Goal: Entertainment & Leisure: Browse casually

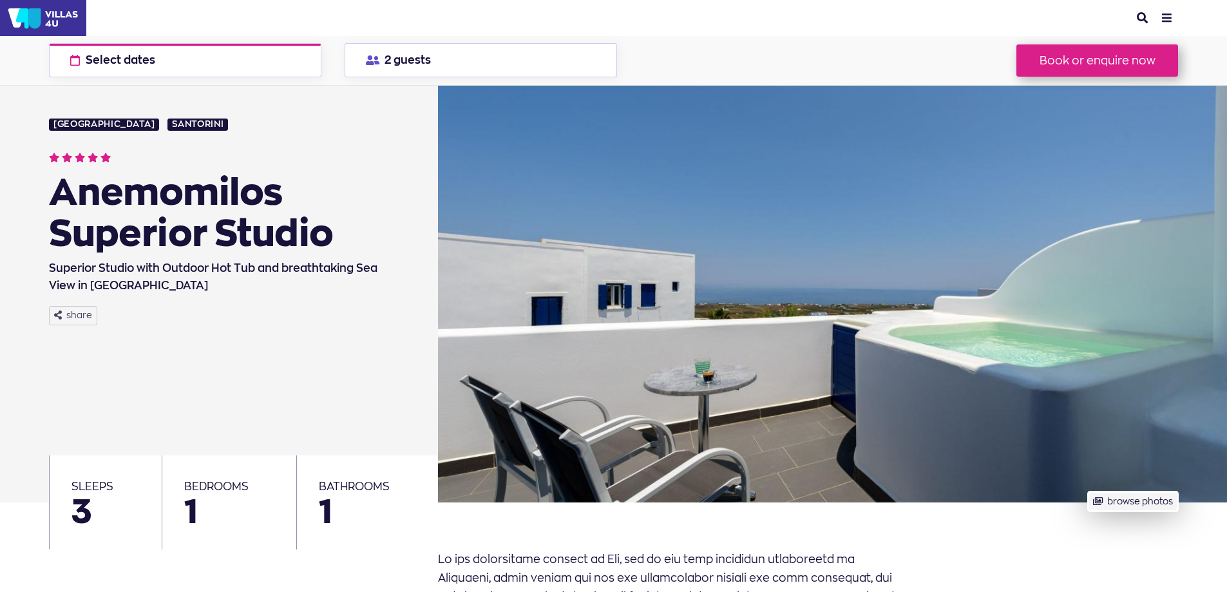
click at [1088, 491] on button "browse photos" at bounding box center [1133, 501] width 90 height 20
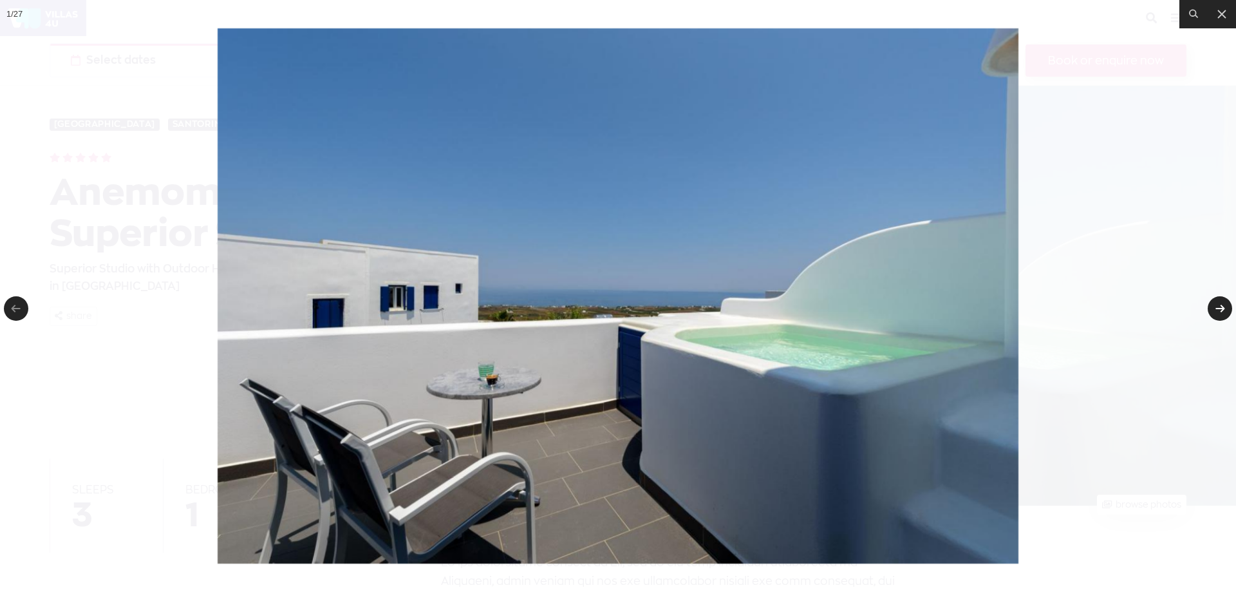
click at [1217, 303] on link at bounding box center [1220, 308] width 24 height 24
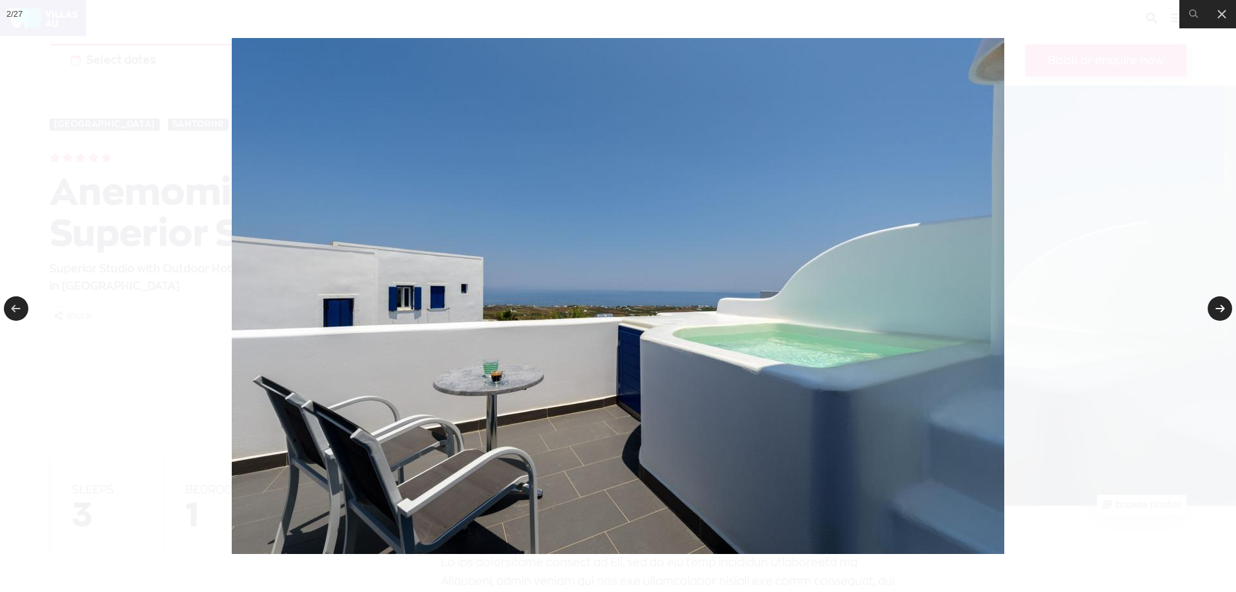
click at [1217, 303] on link at bounding box center [1220, 308] width 24 height 24
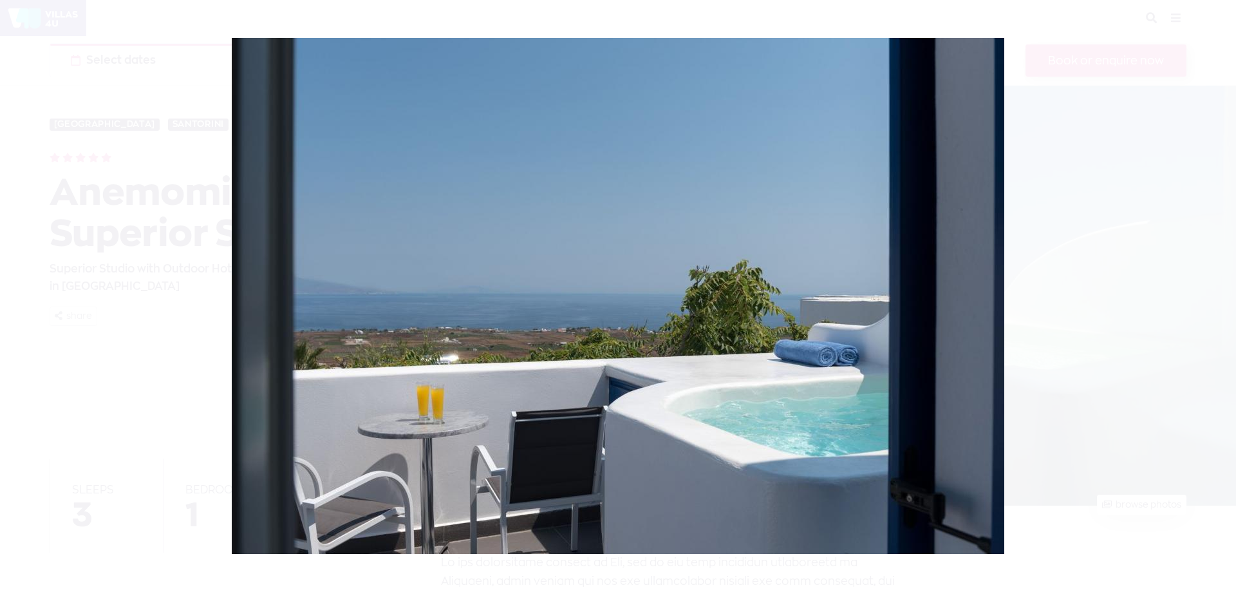
click at [1217, 303] on div at bounding box center [618, 296] width 1236 height 592
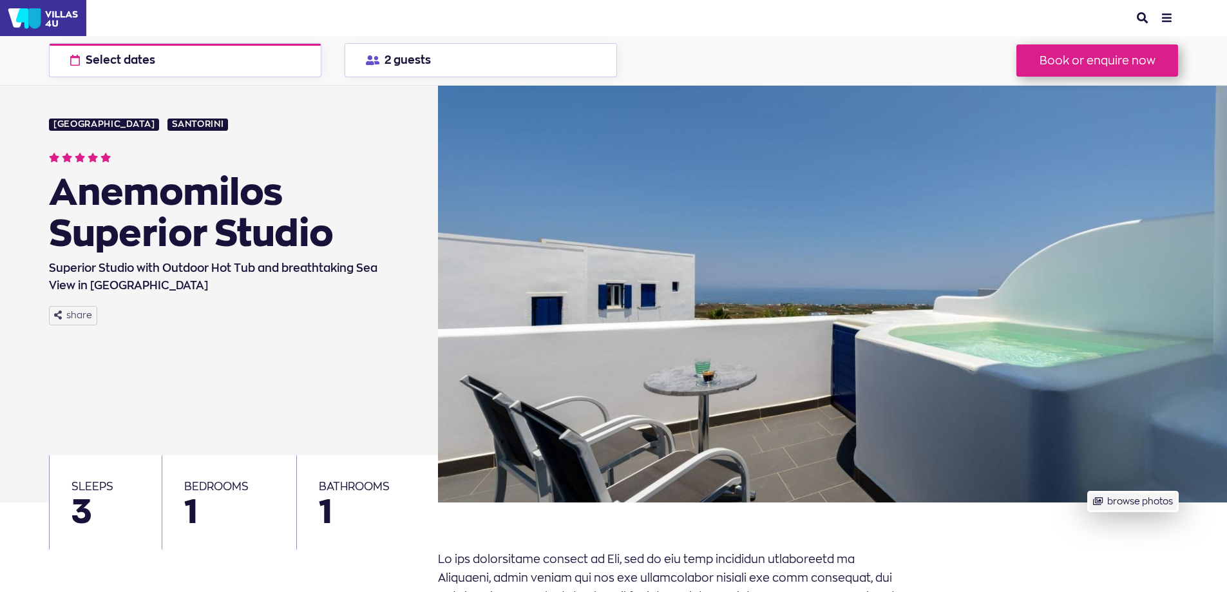
click at [1177, 491] on button "browse photos" at bounding box center [1133, 501] width 90 height 20
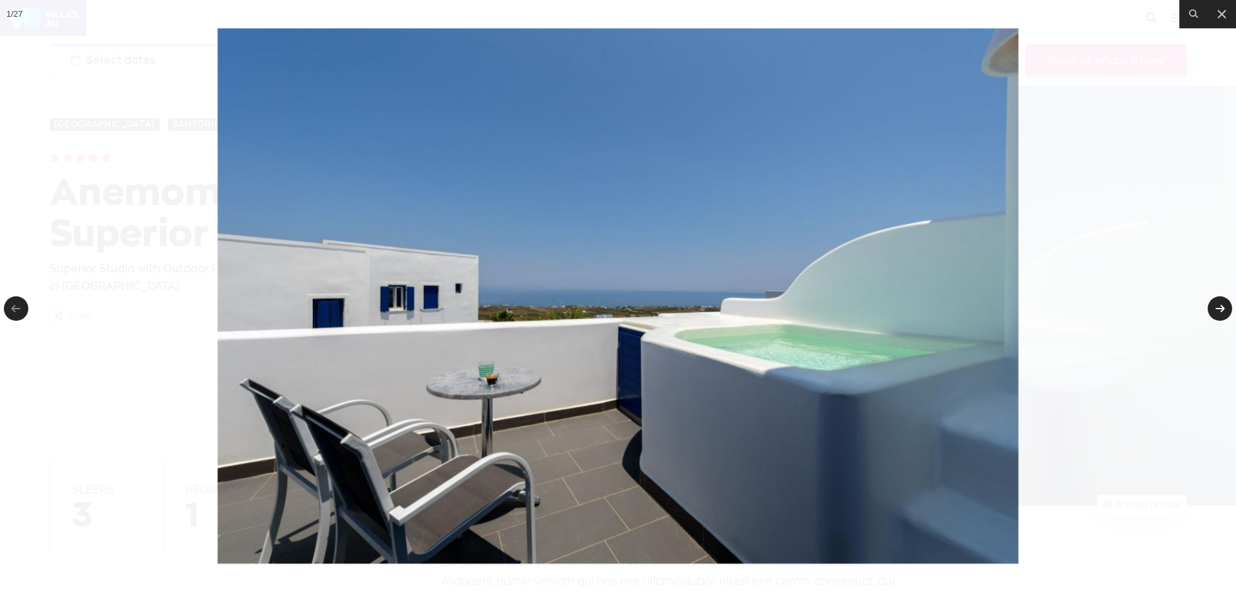
click at [1217, 303] on link at bounding box center [1220, 308] width 24 height 24
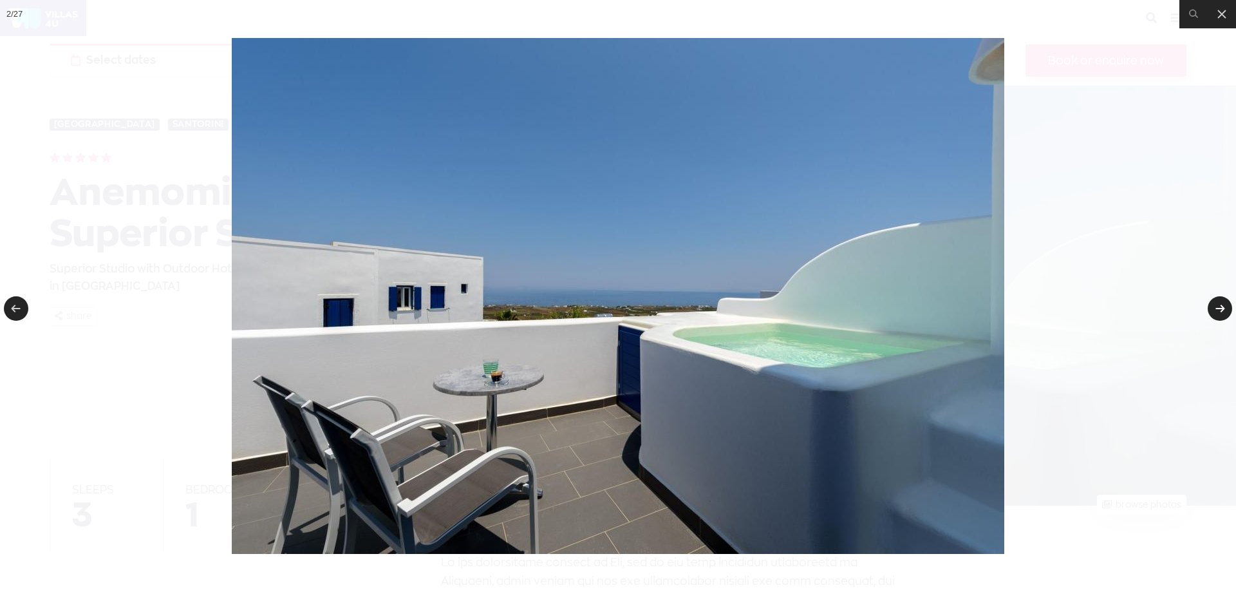
click at [1223, 310] on link at bounding box center [1220, 308] width 24 height 24
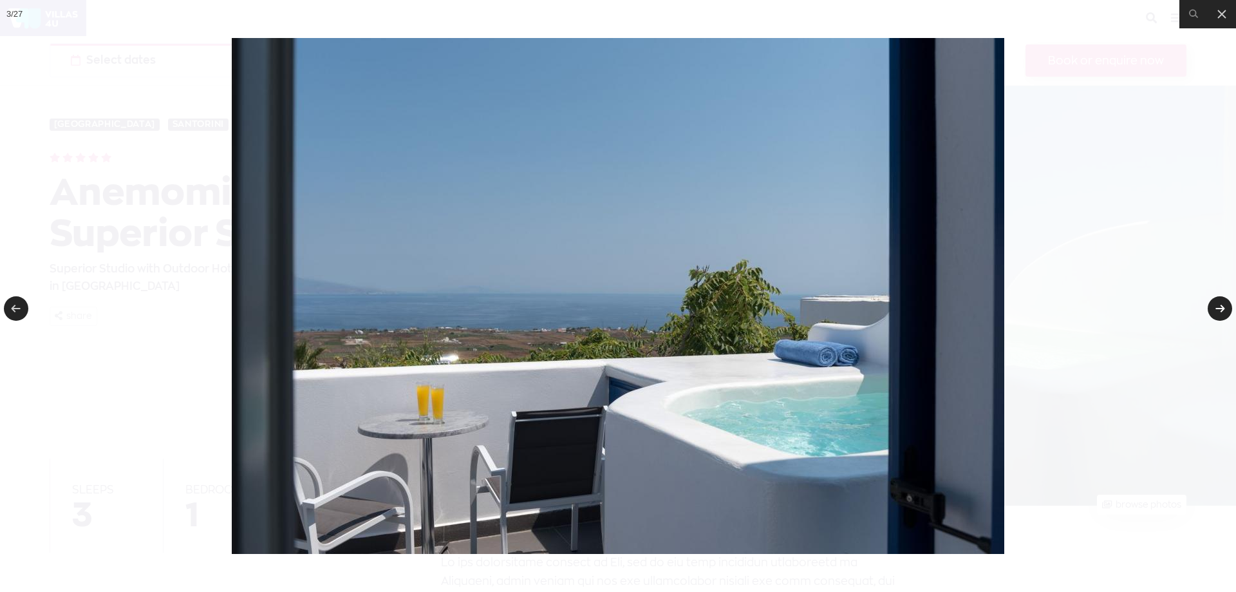
click at [1223, 310] on link at bounding box center [1220, 308] width 24 height 24
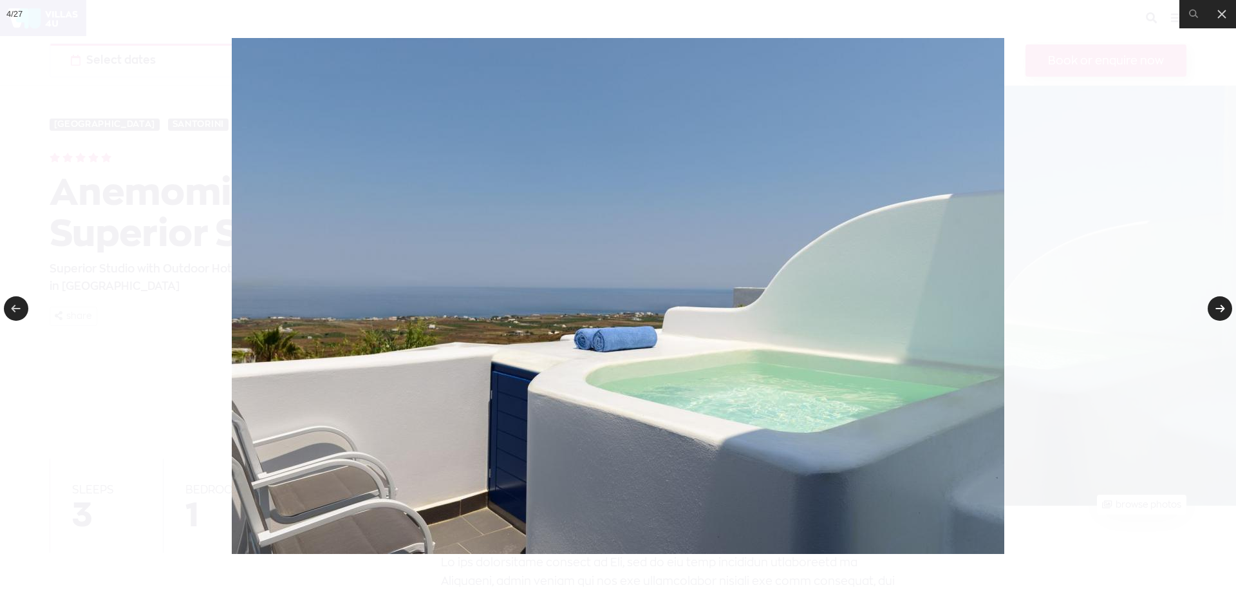
click at [1223, 310] on link at bounding box center [1220, 308] width 24 height 24
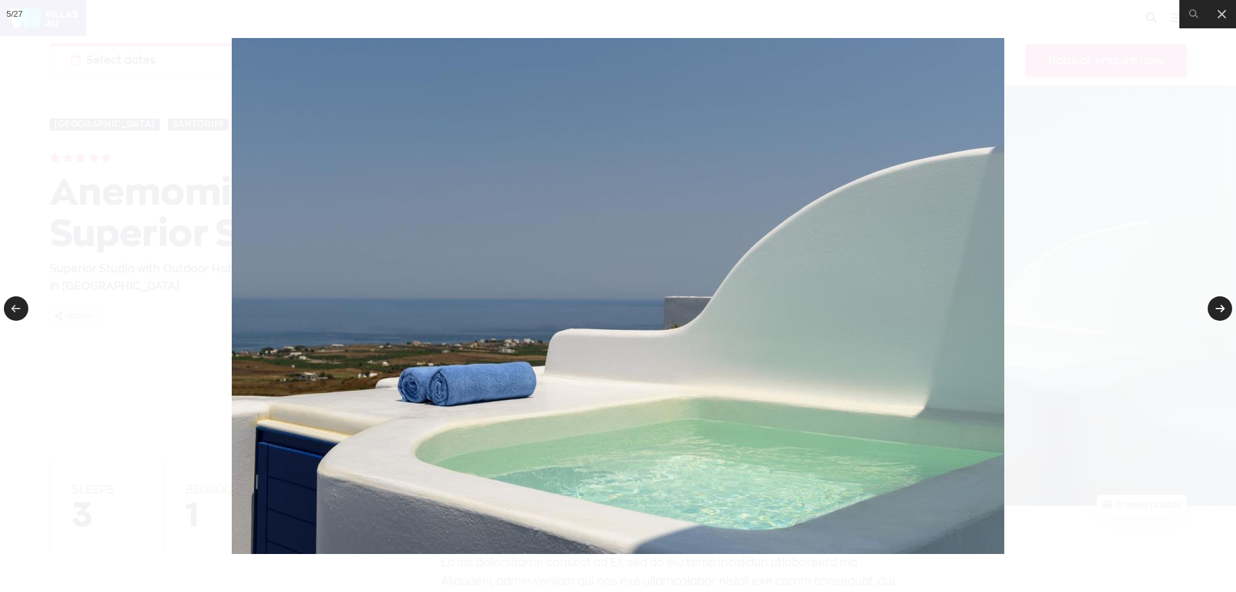
click at [1223, 310] on link at bounding box center [1220, 308] width 24 height 24
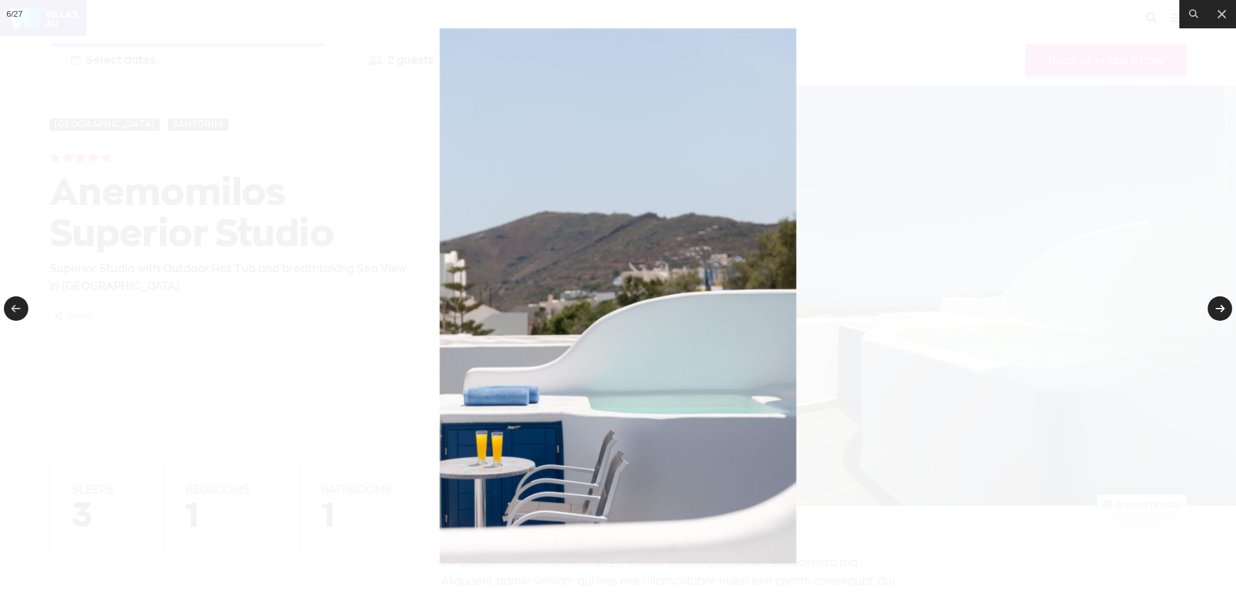
click at [1223, 310] on link at bounding box center [1220, 308] width 24 height 24
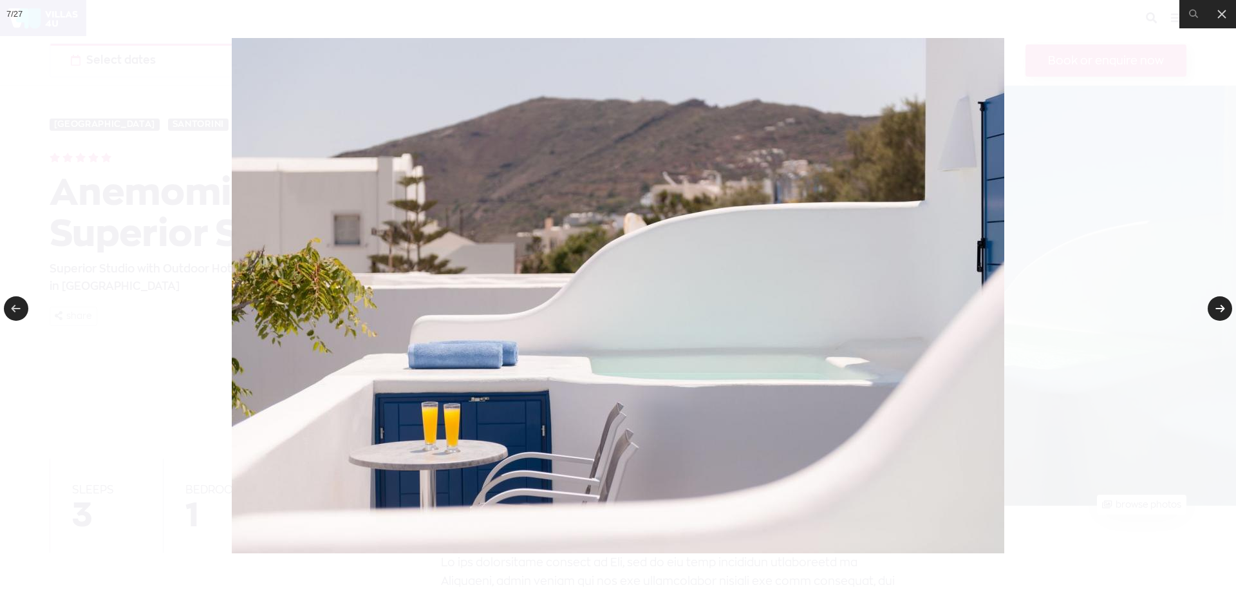
click at [1223, 310] on link at bounding box center [1220, 308] width 24 height 24
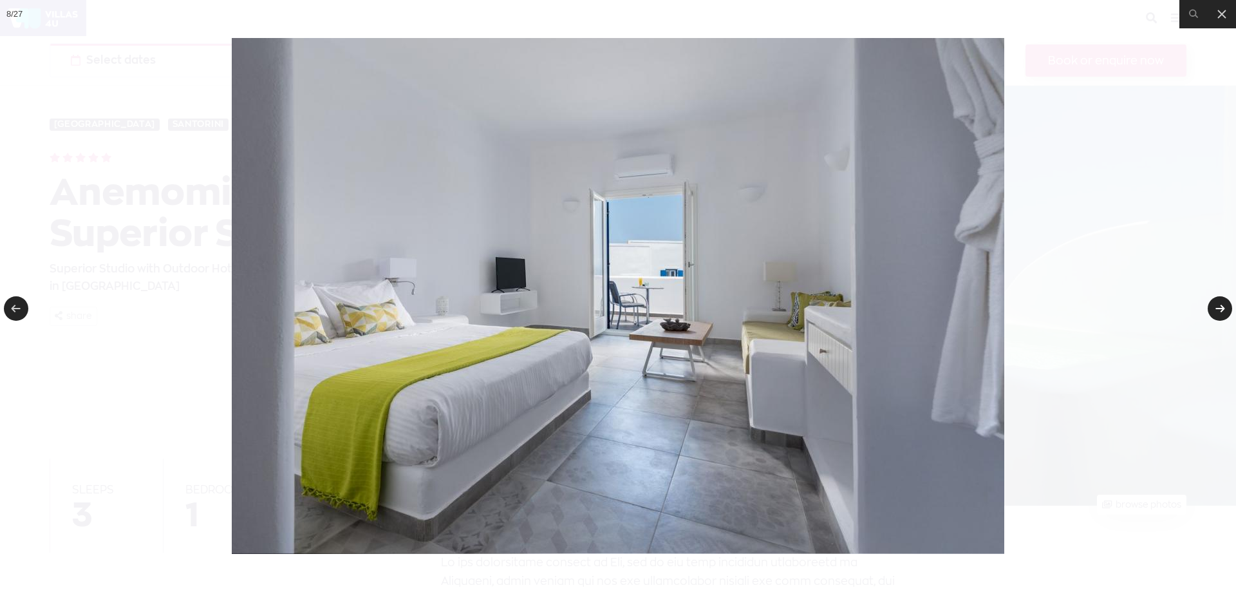
click at [1223, 310] on link at bounding box center [1220, 308] width 24 height 24
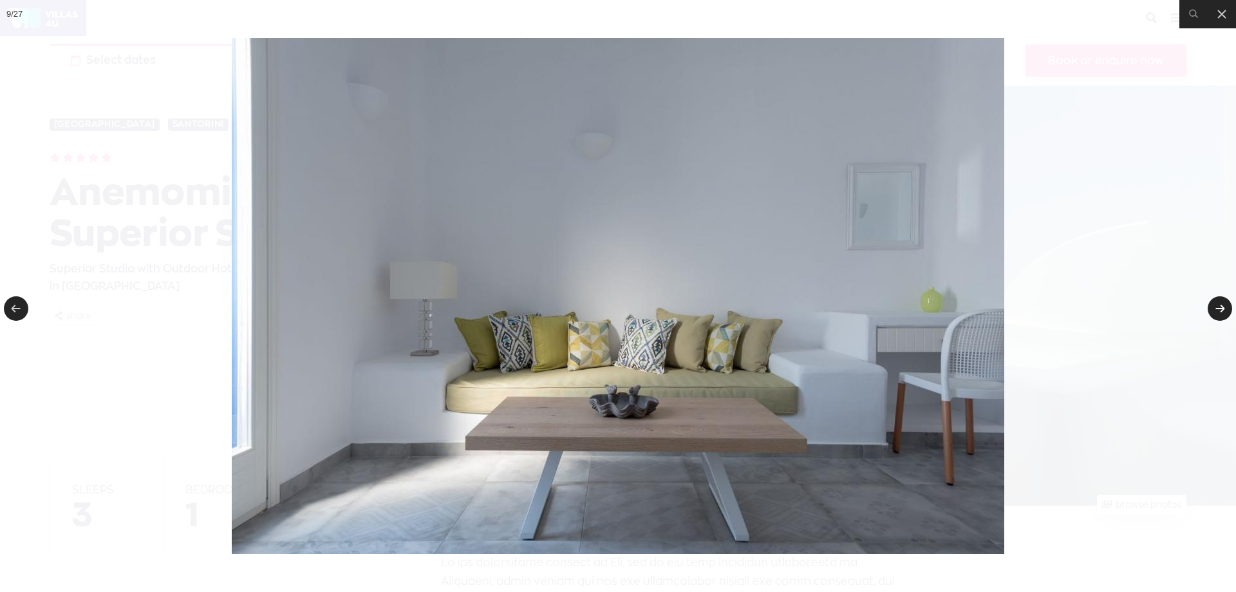
click at [1223, 310] on link at bounding box center [1220, 308] width 24 height 24
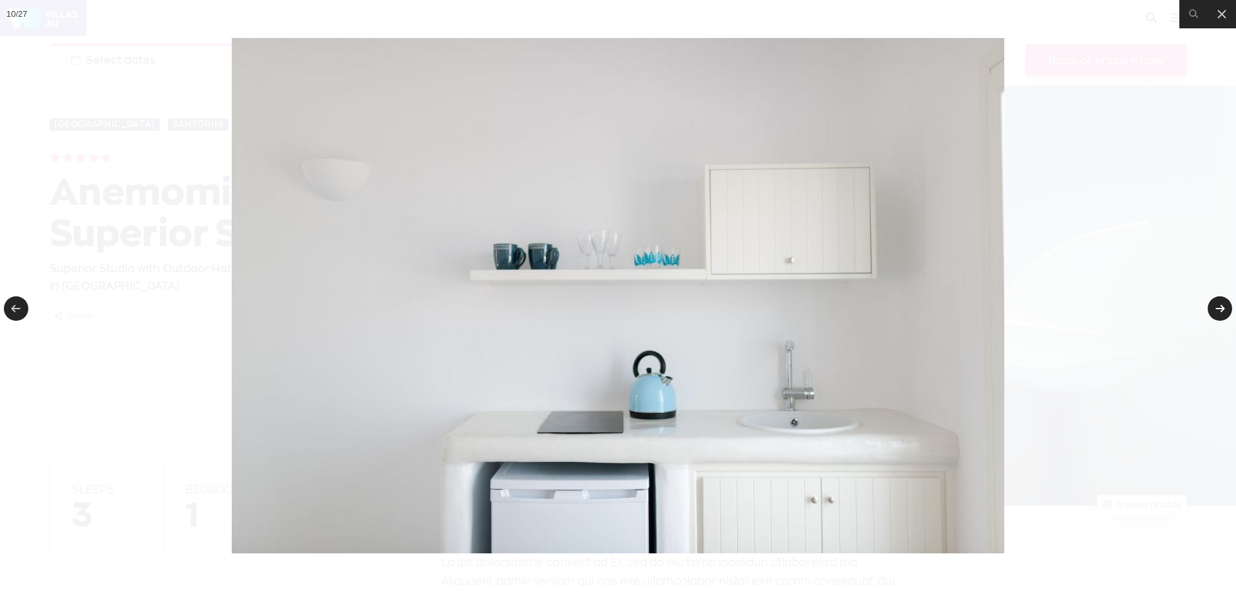
click at [1223, 310] on link at bounding box center [1220, 308] width 24 height 24
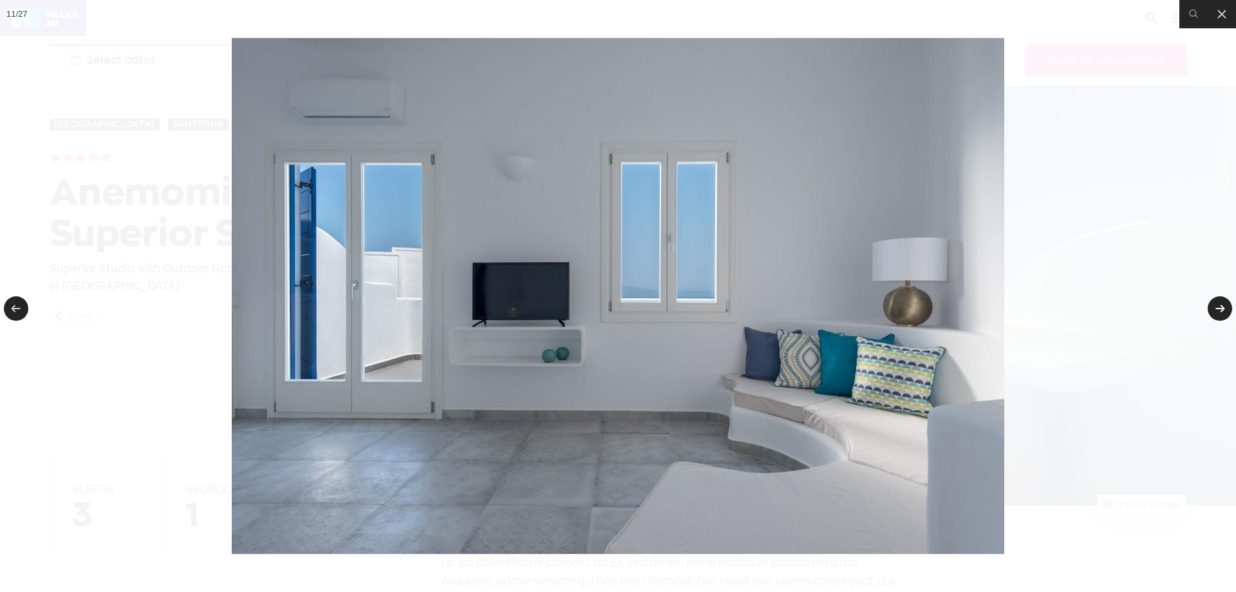
click at [1219, 308] on link at bounding box center [1220, 308] width 24 height 24
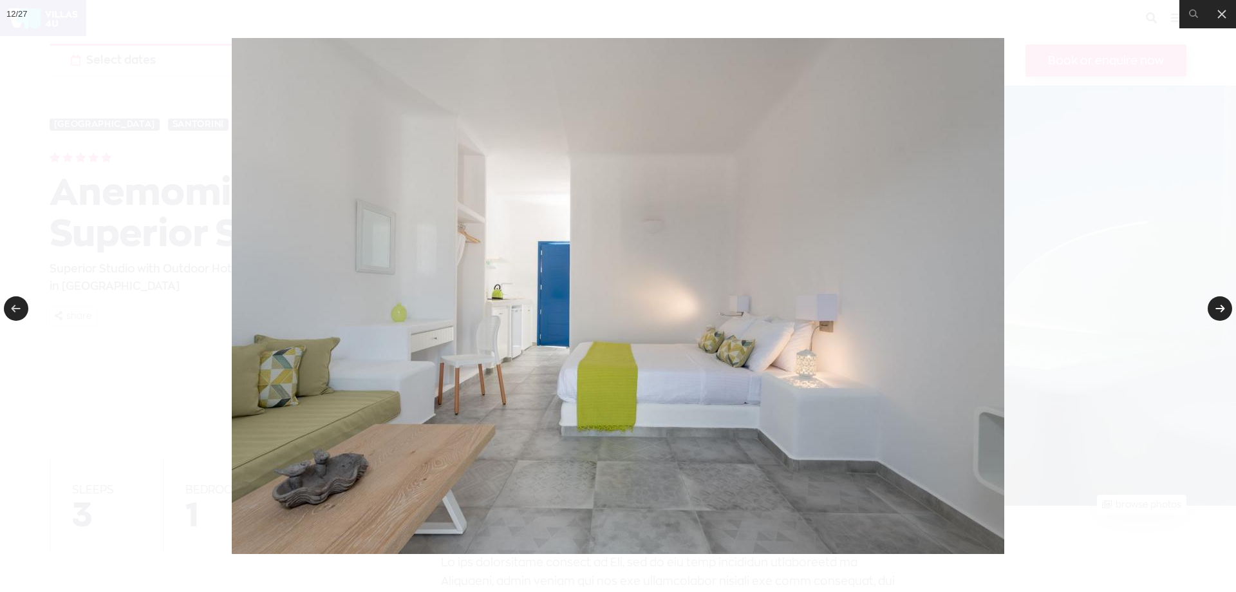
click at [1219, 308] on link at bounding box center [1220, 308] width 24 height 24
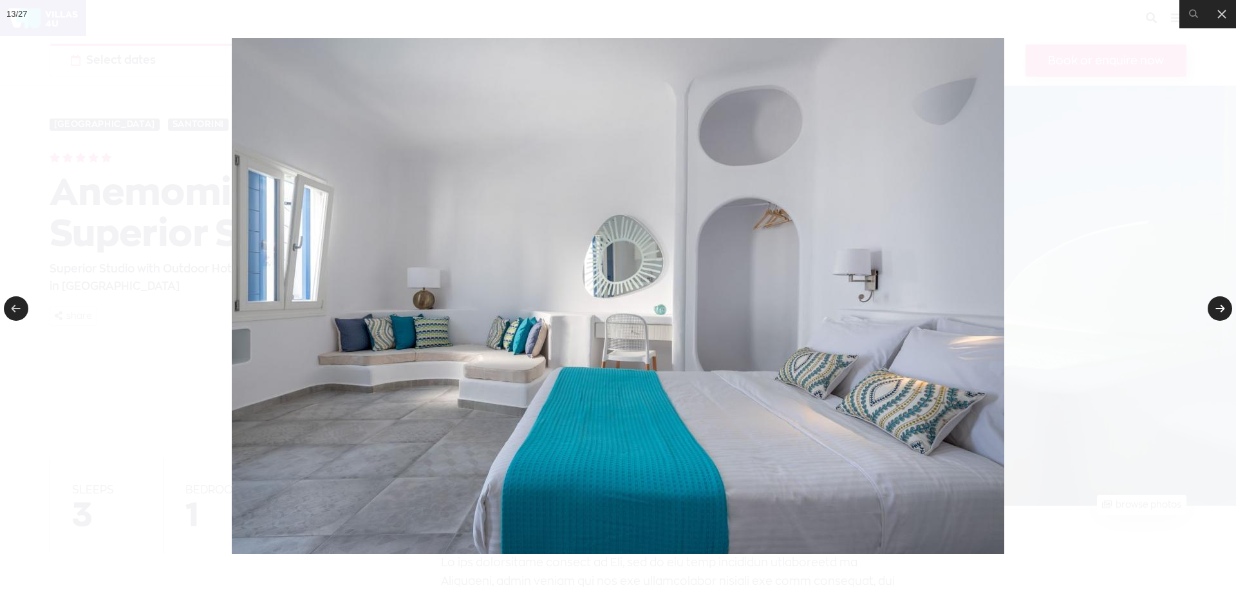
click at [1219, 308] on link at bounding box center [1220, 308] width 24 height 24
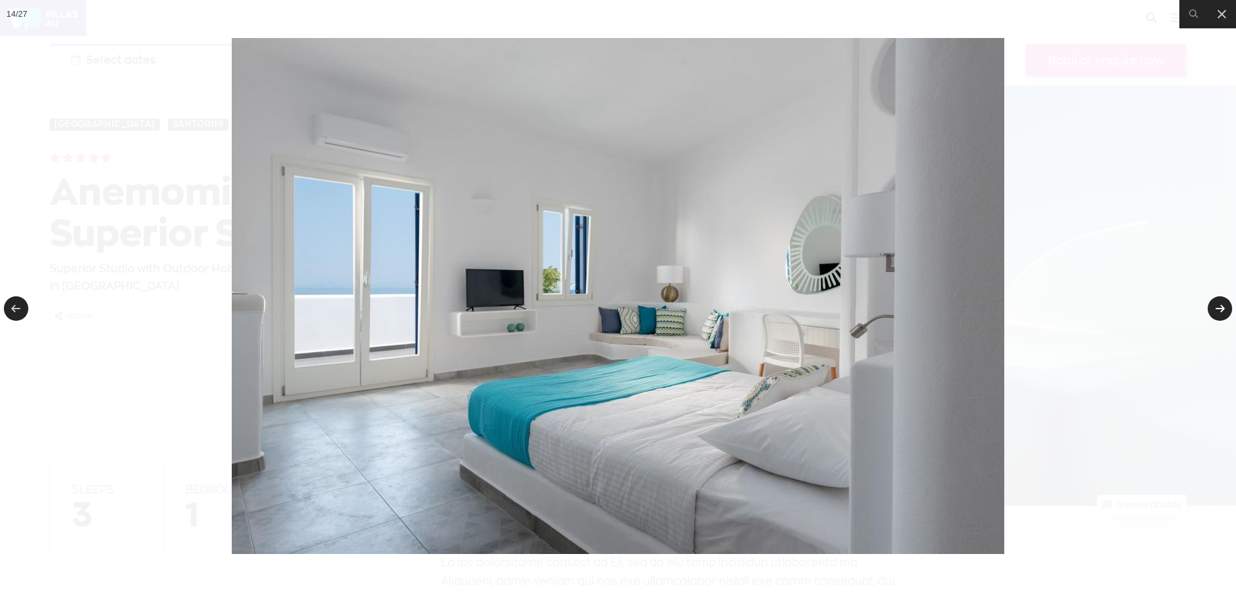
click at [1219, 308] on link at bounding box center [1220, 308] width 24 height 24
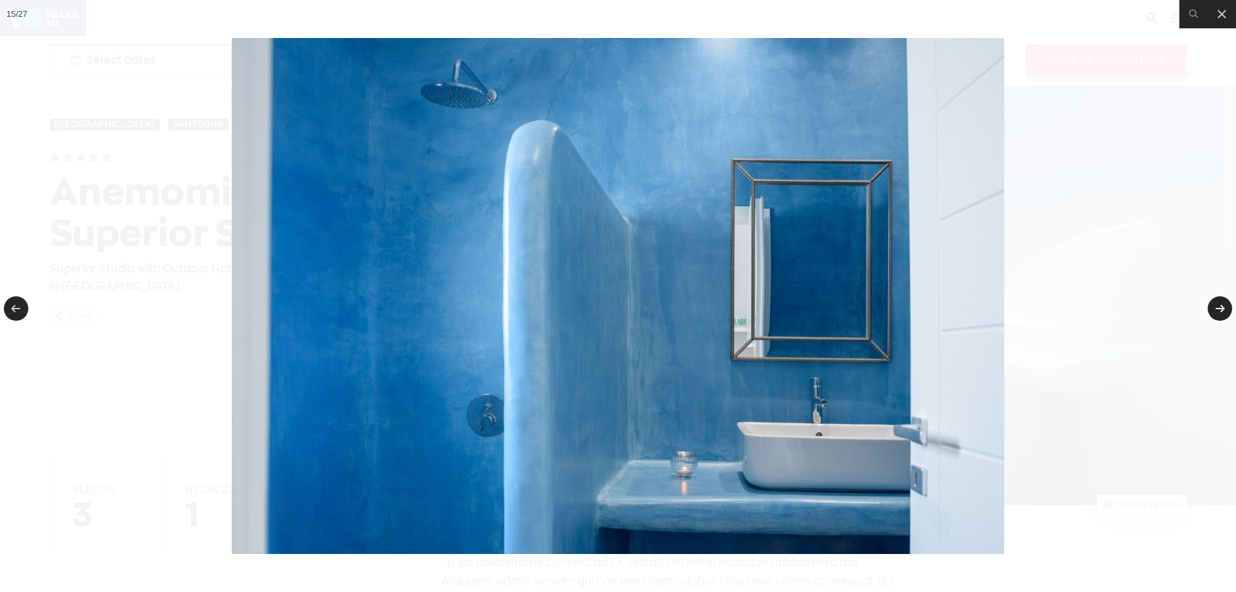
click at [1219, 308] on link at bounding box center [1220, 308] width 24 height 24
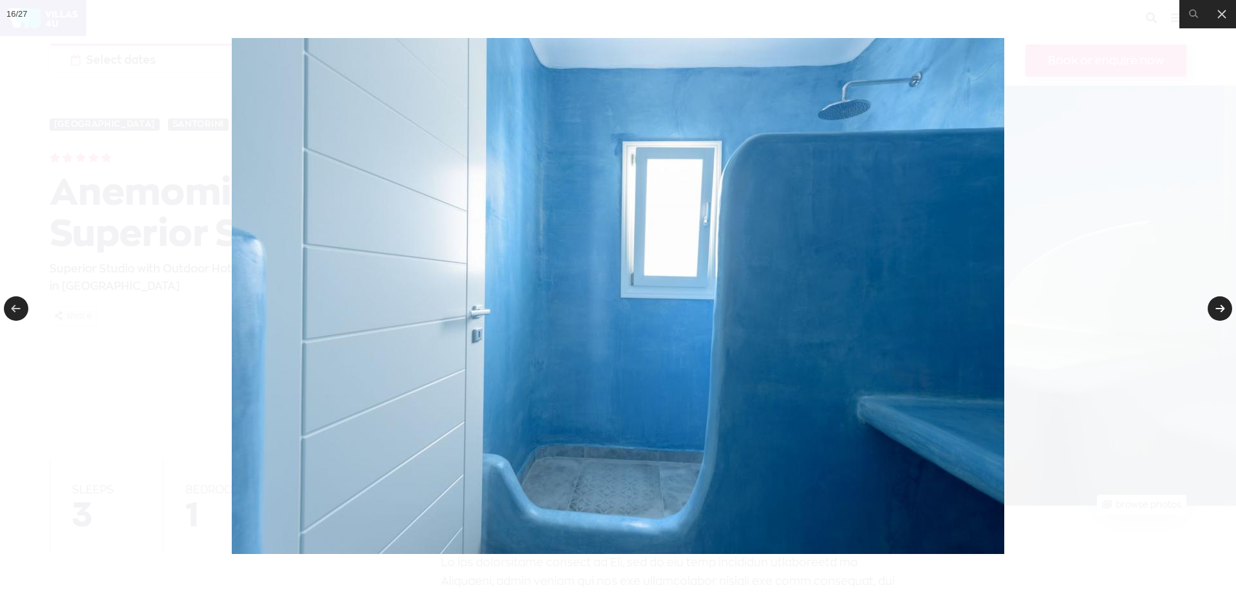
click at [1219, 308] on link at bounding box center [1220, 308] width 24 height 24
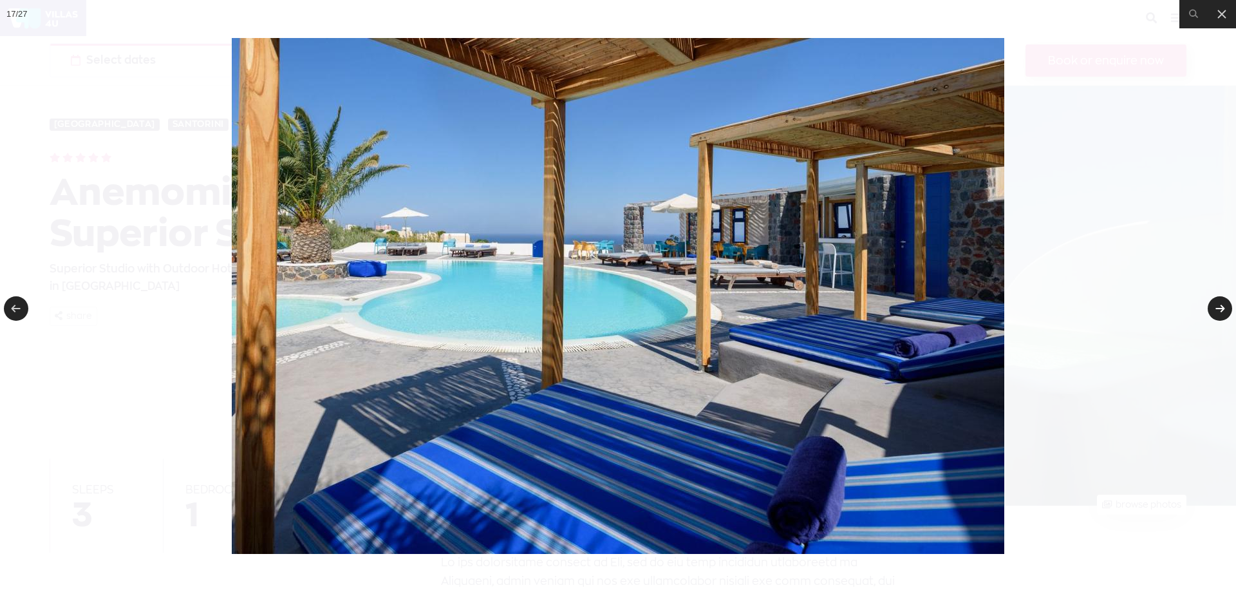
click at [1219, 308] on link at bounding box center [1220, 308] width 24 height 24
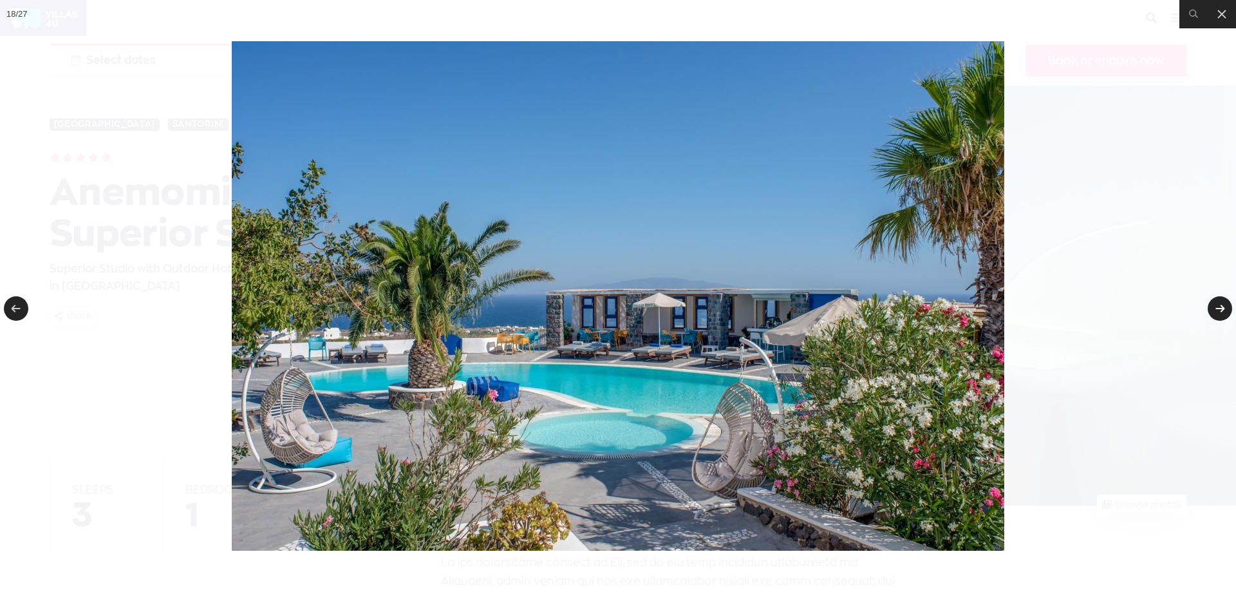
click at [1219, 308] on link at bounding box center [1220, 308] width 24 height 24
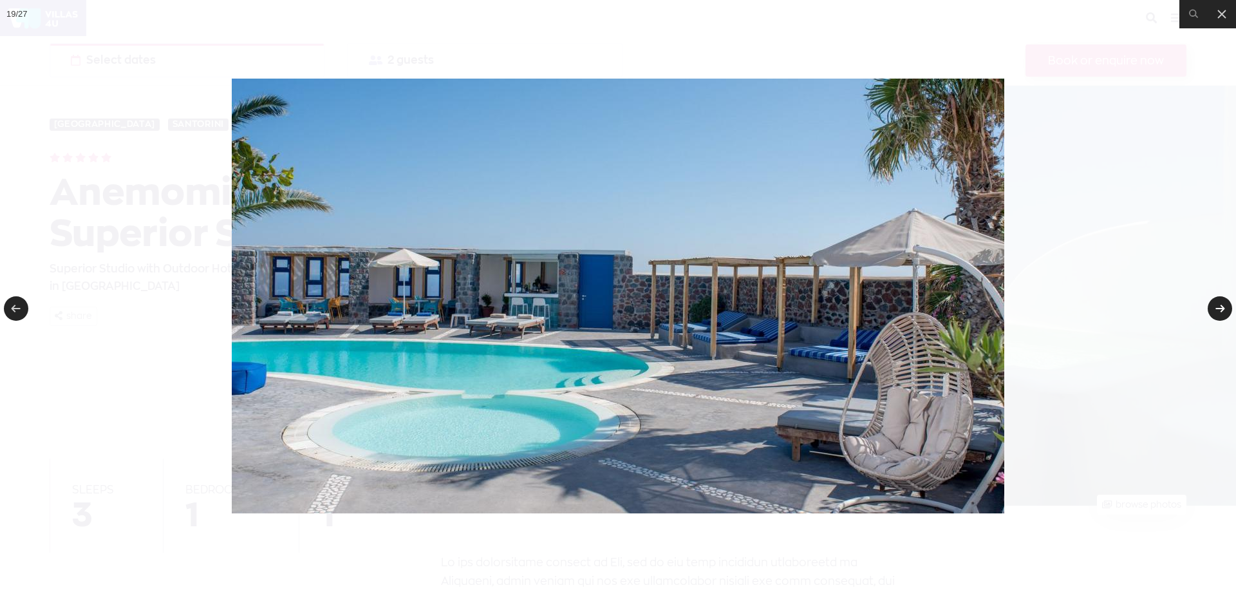
click at [1219, 308] on link at bounding box center [1220, 308] width 24 height 24
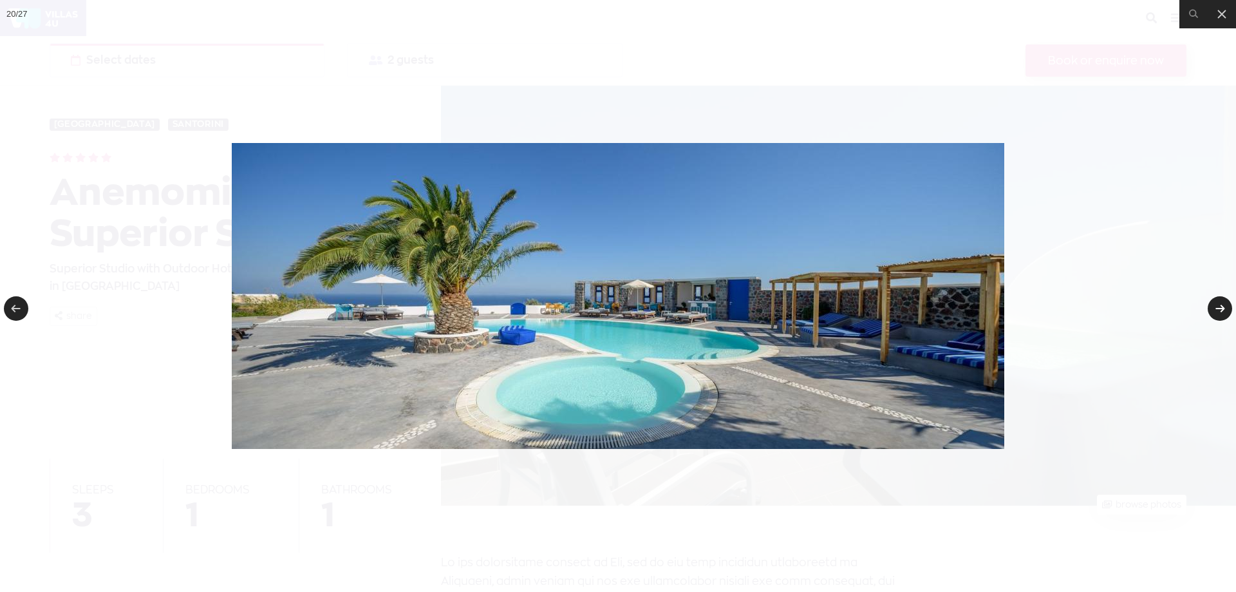
click at [1219, 308] on link at bounding box center [1220, 308] width 24 height 24
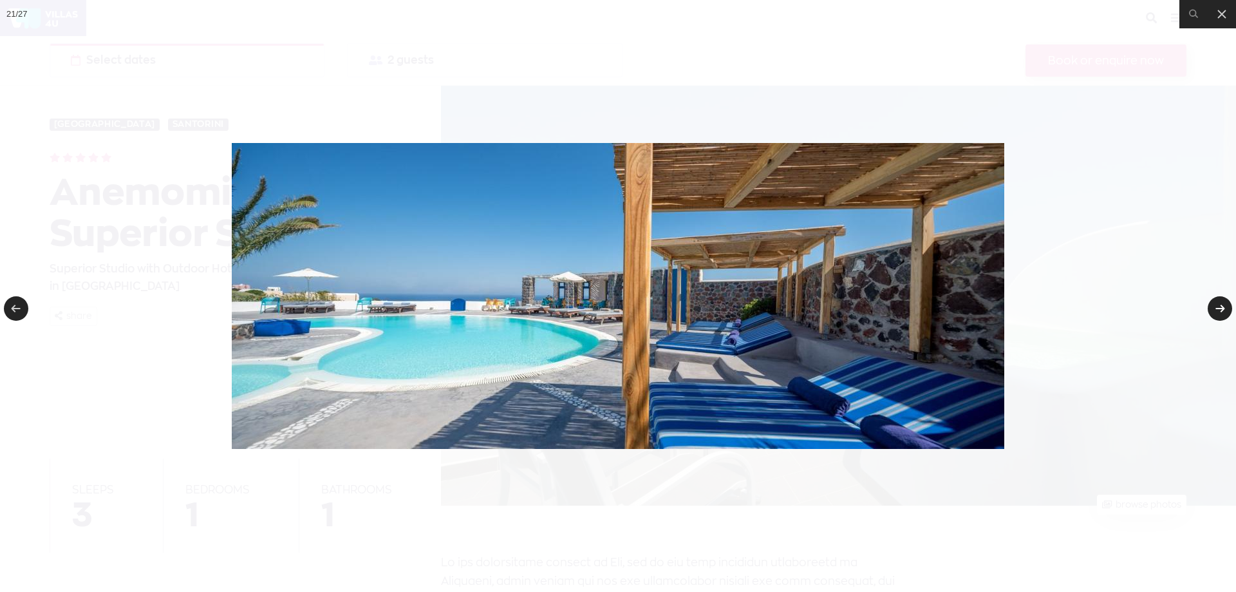
click at [1219, 308] on link at bounding box center [1220, 308] width 24 height 24
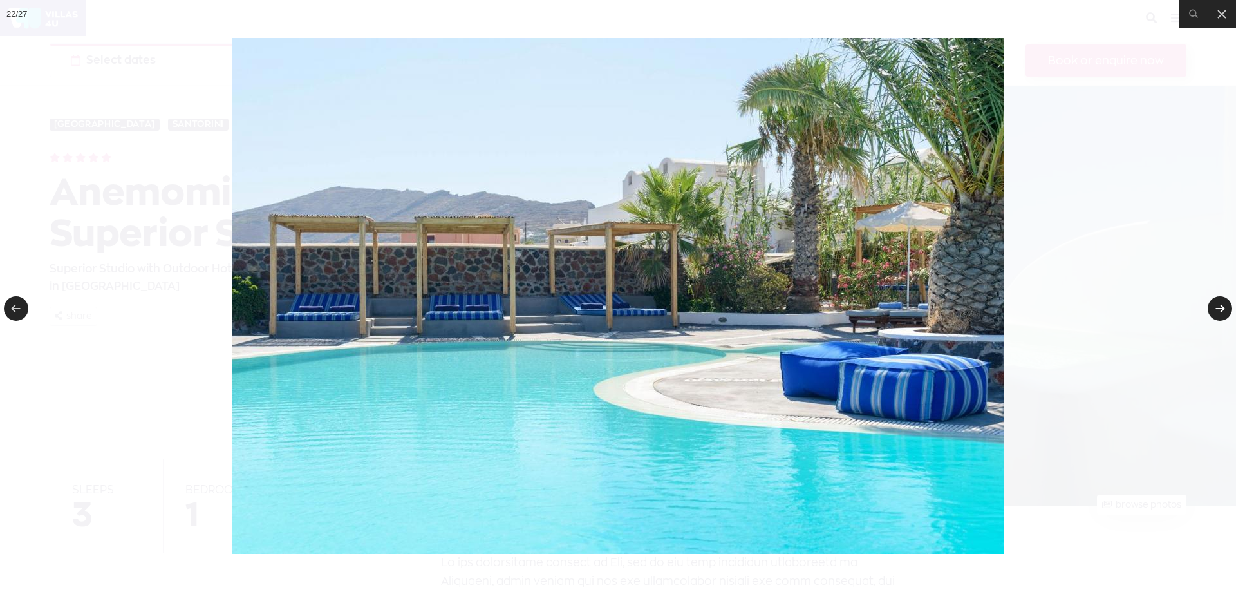
click at [1219, 308] on link at bounding box center [1220, 308] width 24 height 24
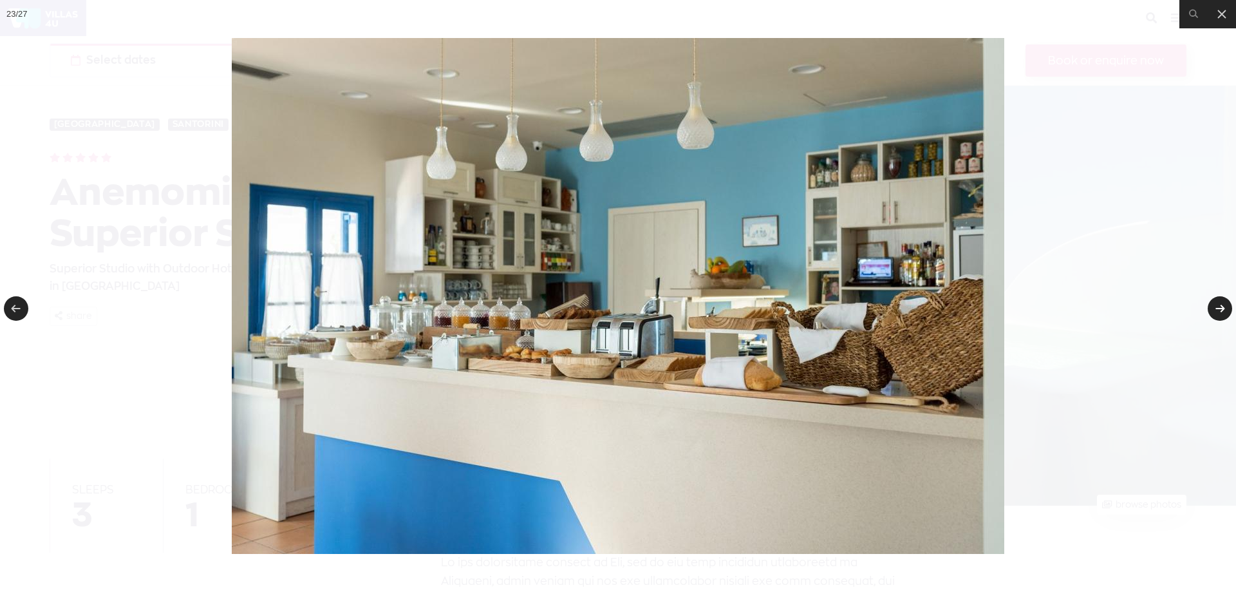
click at [1219, 308] on link at bounding box center [1220, 308] width 24 height 24
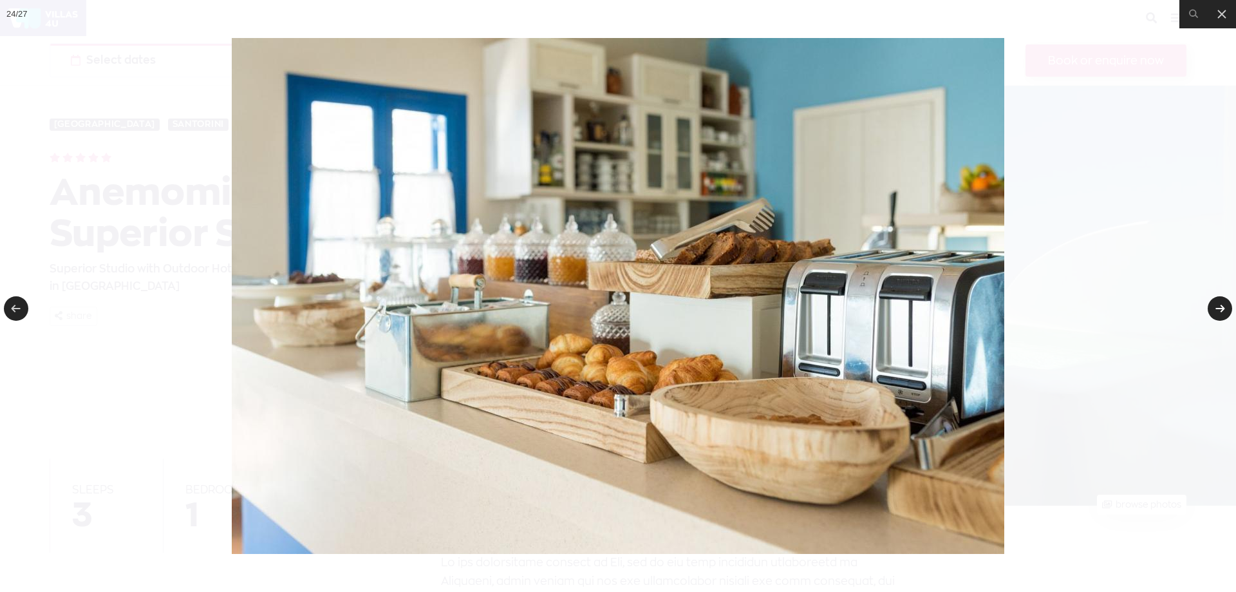
click at [1219, 308] on link at bounding box center [1220, 308] width 24 height 24
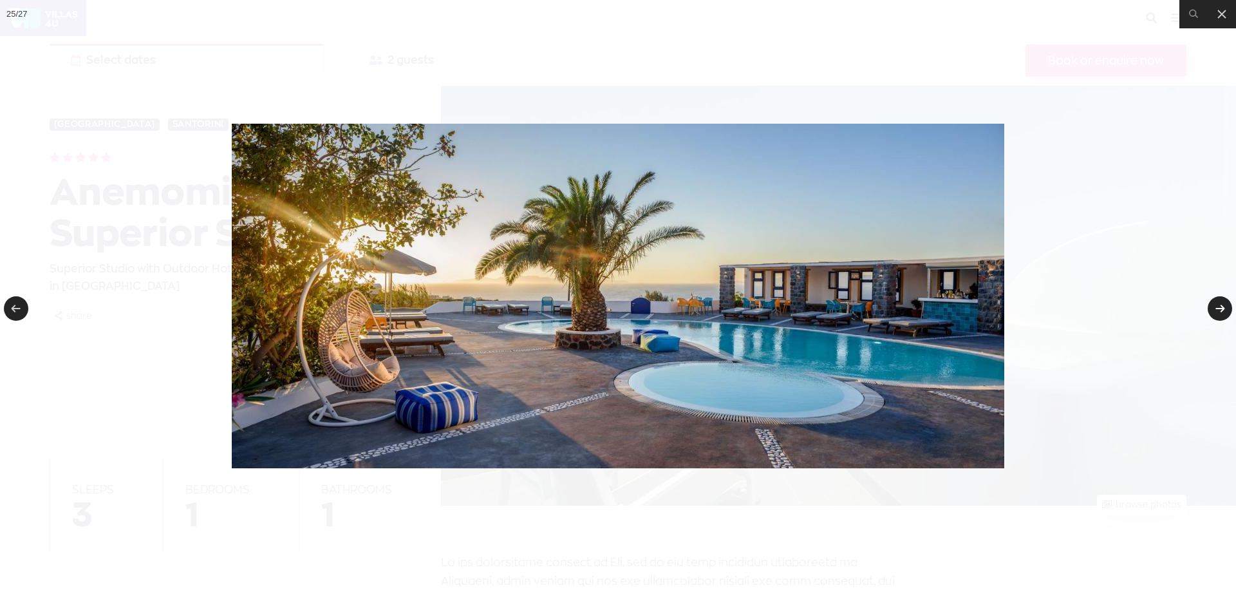
click at [1219, 308] on link at bounding box center [1220, 308] width 24 height 24
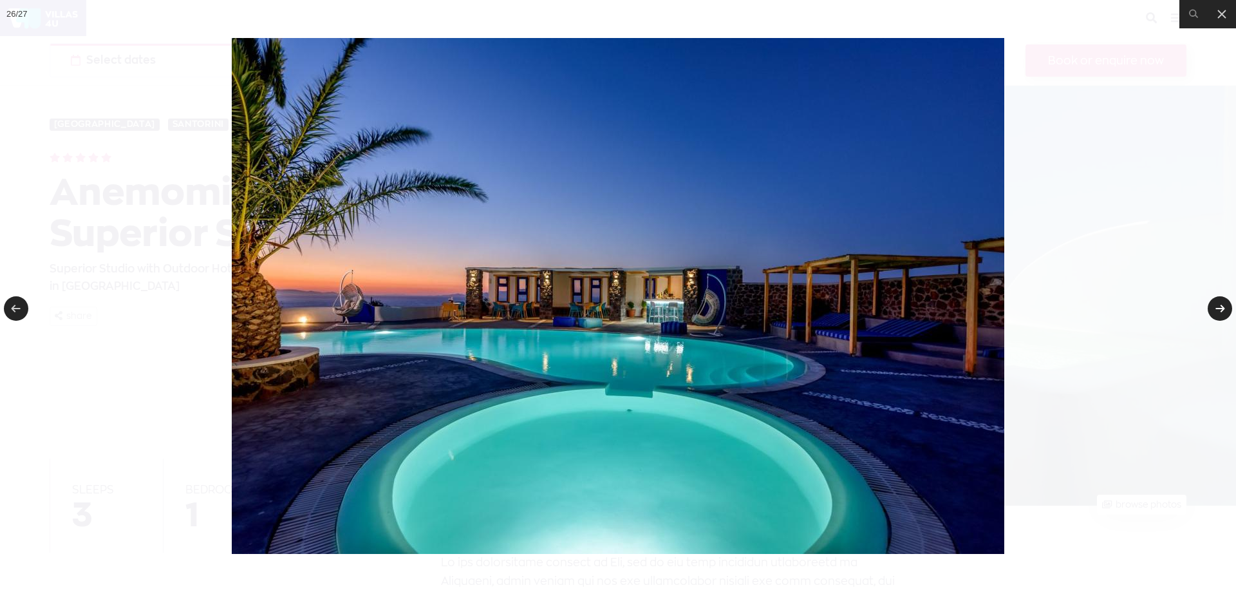
click at [1219, 308] on link at bounding box center [1220, 308] width 24 height 24
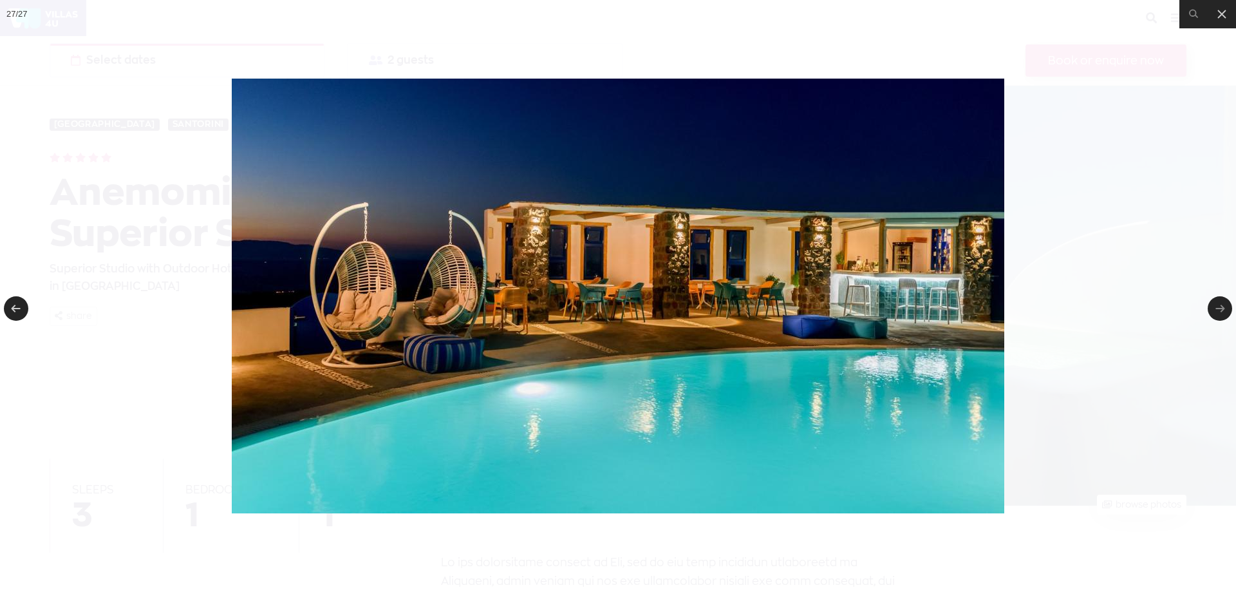
click at [1219, 308] on link at bounding box center [1220, 308] width 24 height 24
click at [20, 307] on link at bounding box center [16, 308] width 24 height 24
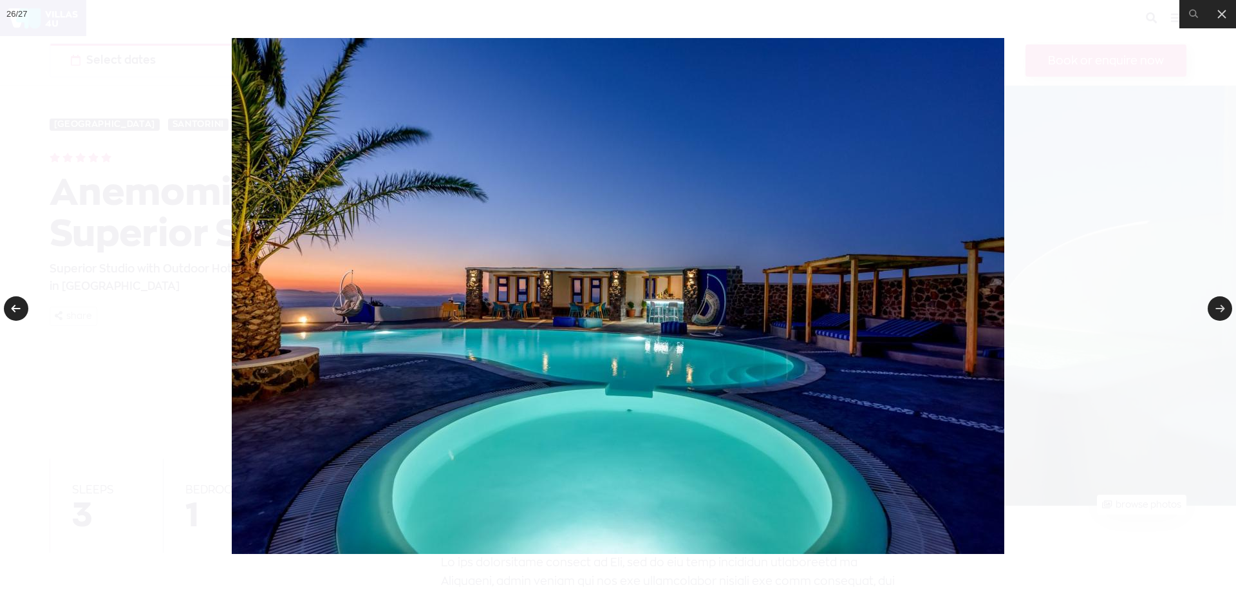
click at [20, 307] on link at bounding box center [16, 308] width 24 height 24
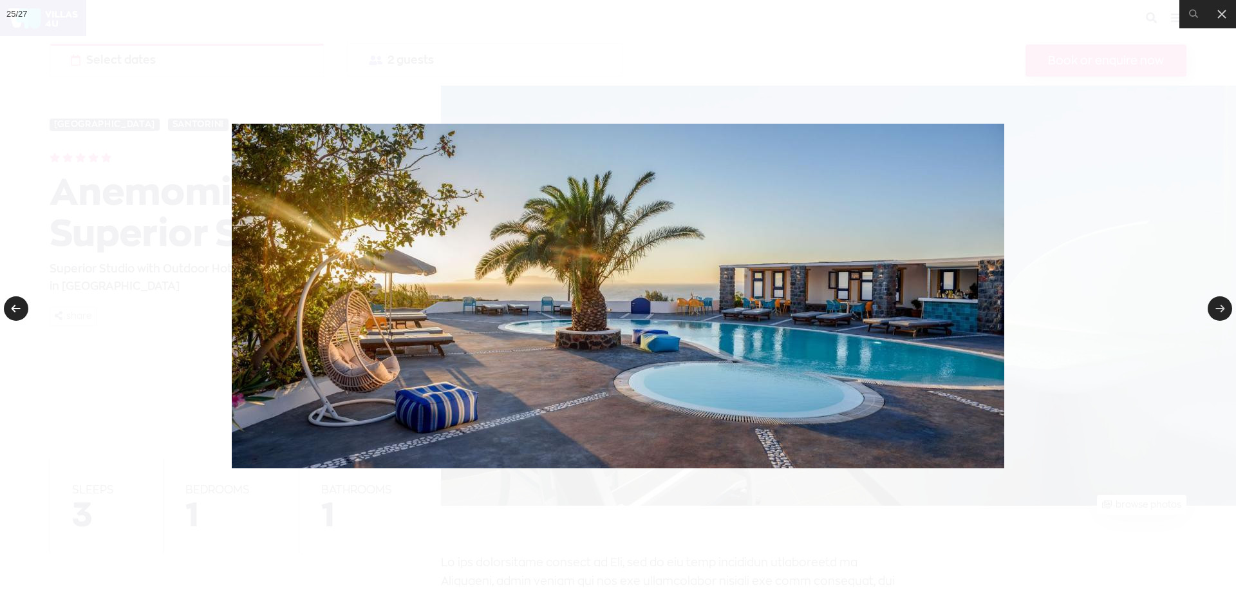
click at [20, 307] on link at bounding box center [16, 308] width 24 height 24
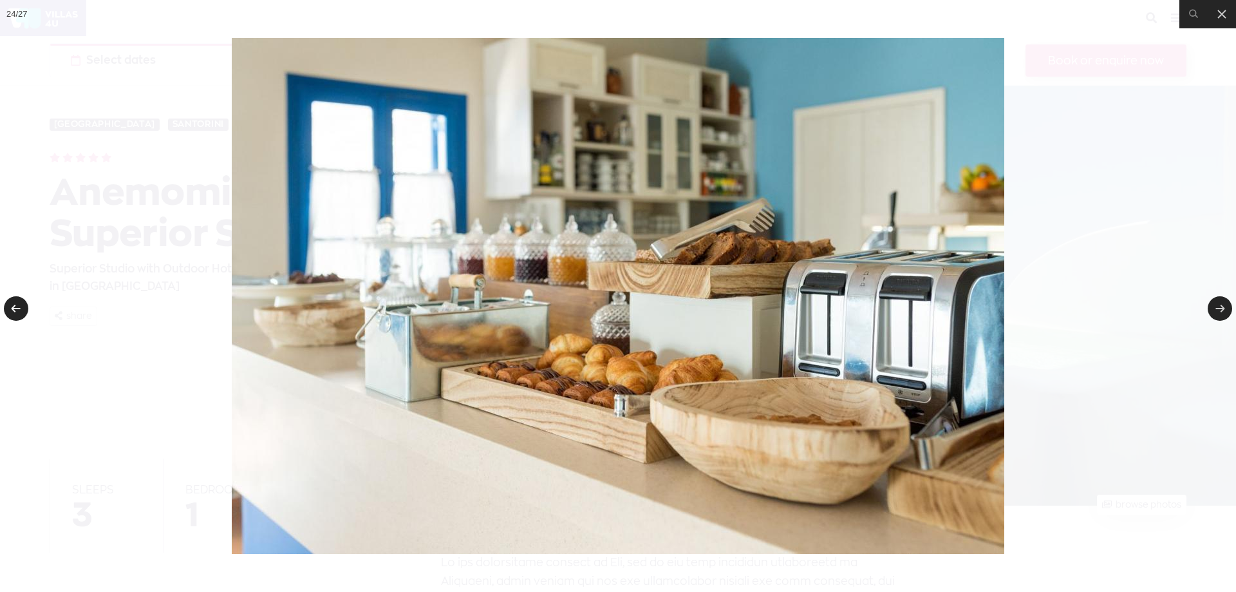
click at [23, 306] on link at bounding box center [16, 308] width 24 height 24
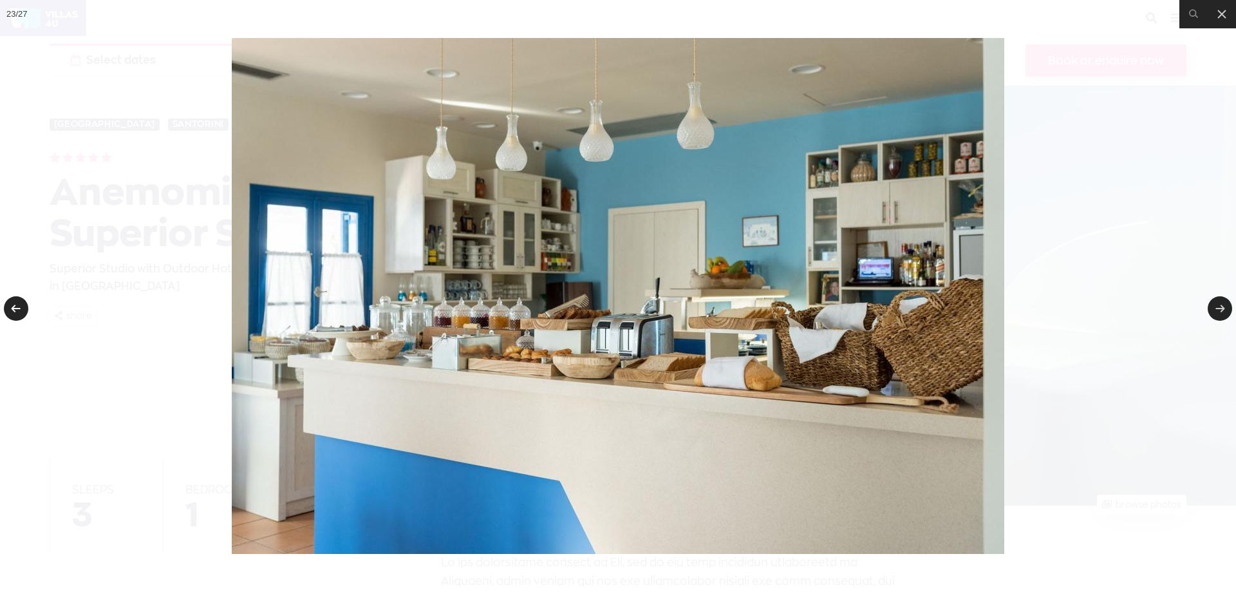
click at [17, 306] on link at bounding box center [16, 308] width 24 height 24
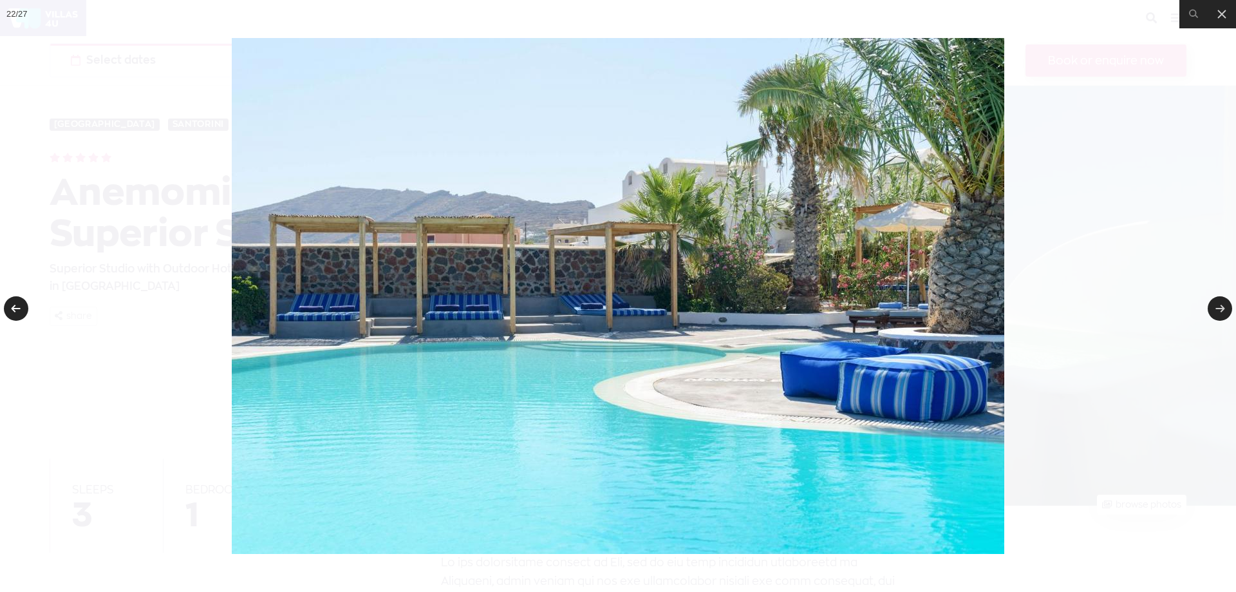
click at [17, 306] on link at bounding box center [16, 308] width 24 height 24
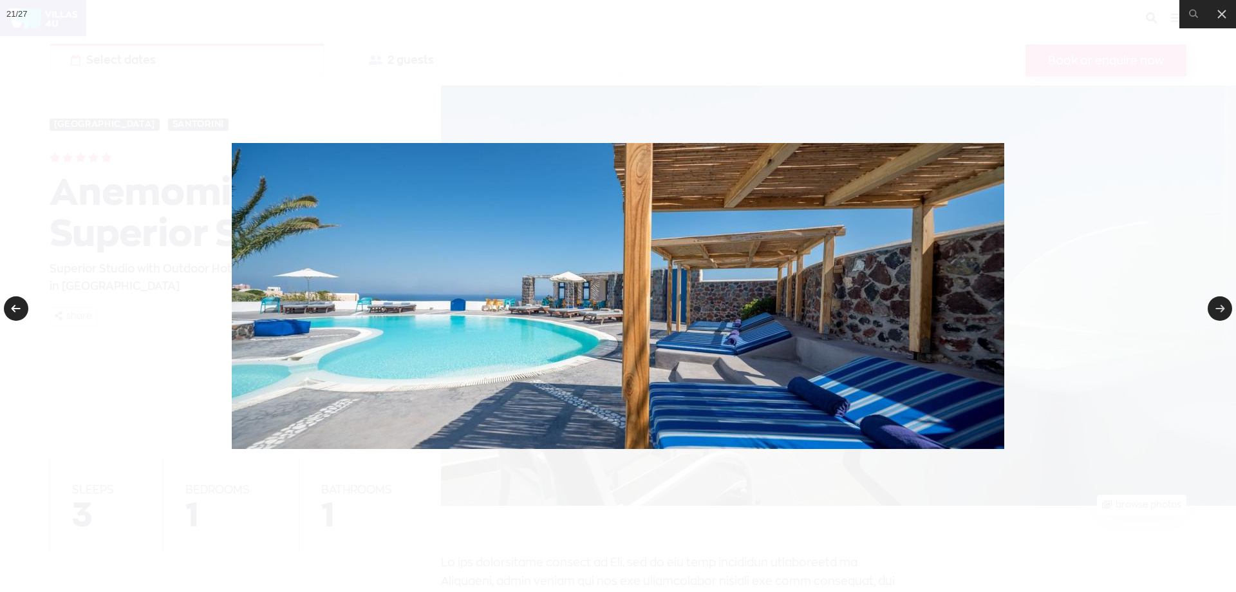
click at [17, 306] on link at bounding box center [16, 308] width 24 height 24
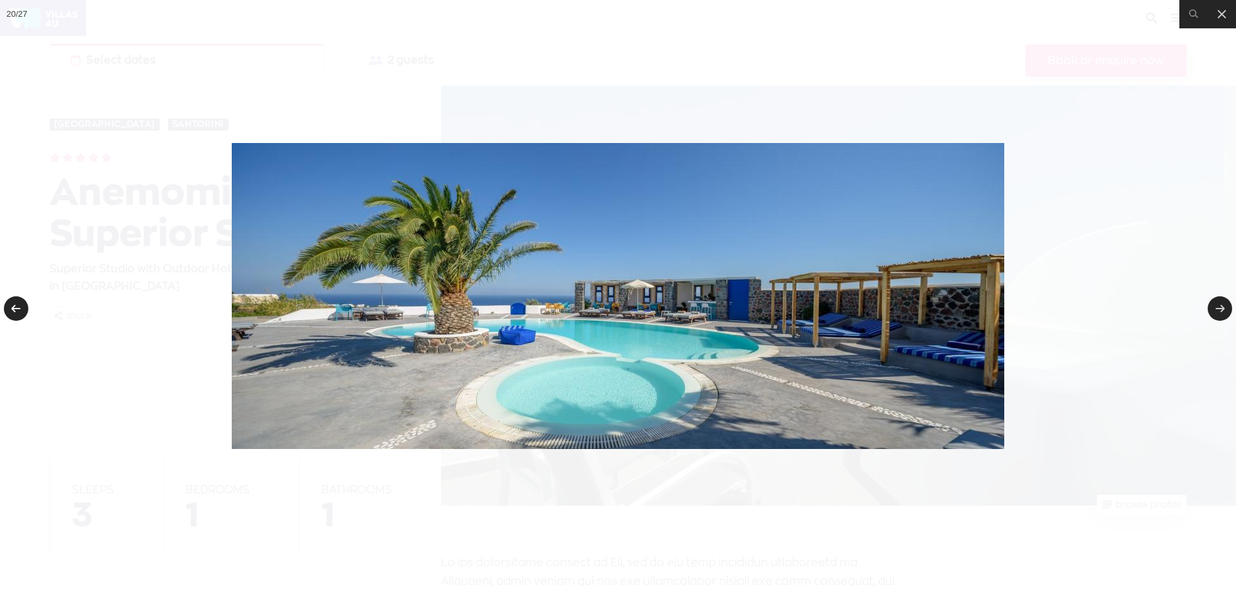
click at [17, 306] on link at bounding box center [16, 308] width 24 height 24
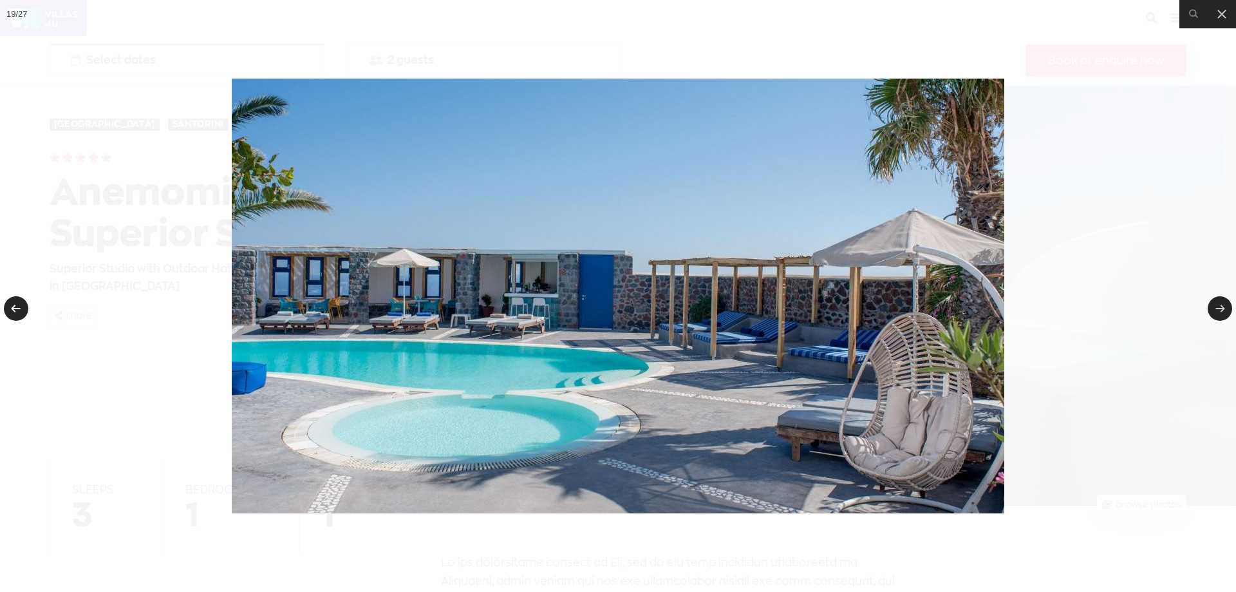
click at [17, 306] on link at bounding box center [16, 308] width 24 height 24
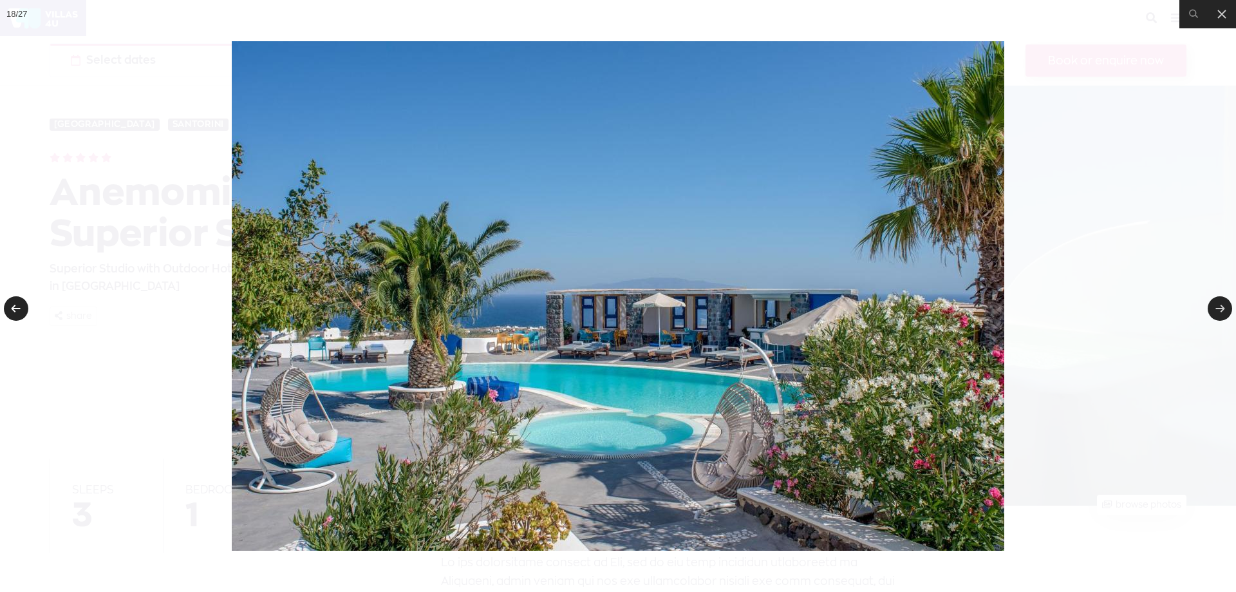
click at [17, 306] on link at bounding box center [16, 308] width 24 height 24
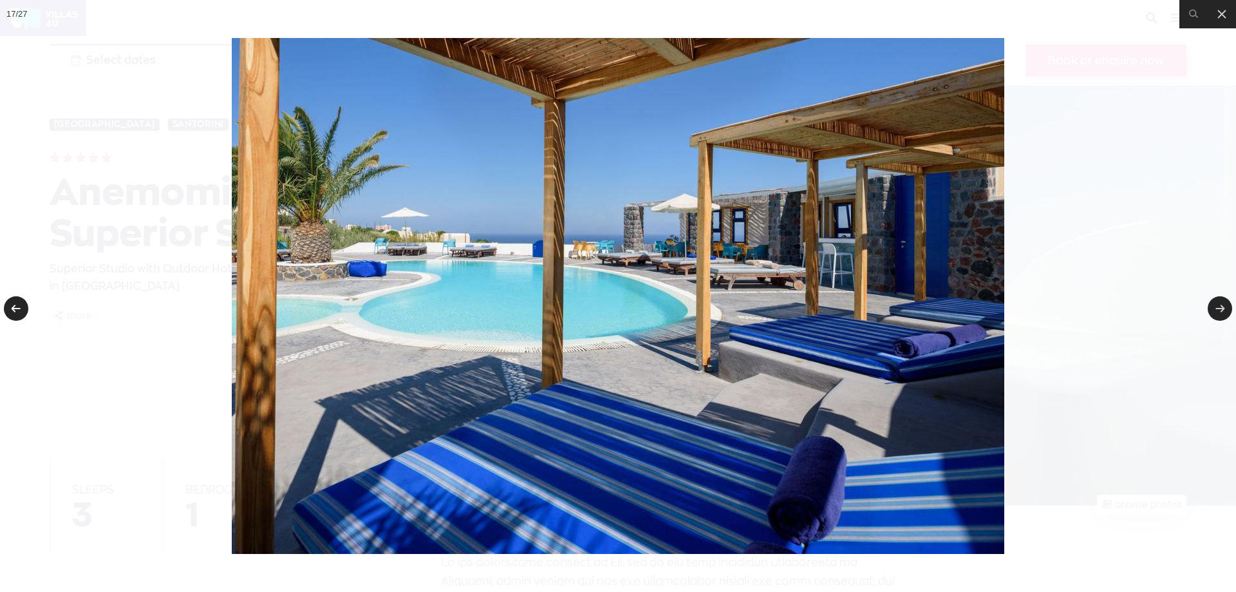
click at [17, 306] on link at bounding box center [16, 308] width 24 height 24
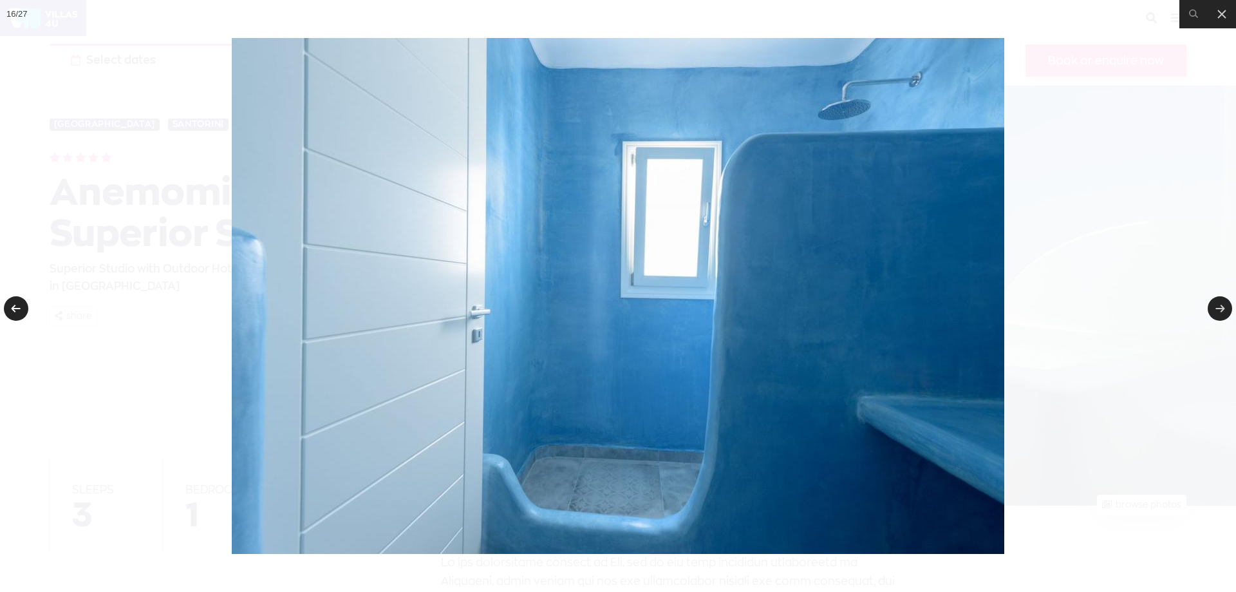
click at [17, 306] on link at bounding box center [16, 308] width 24 height 24
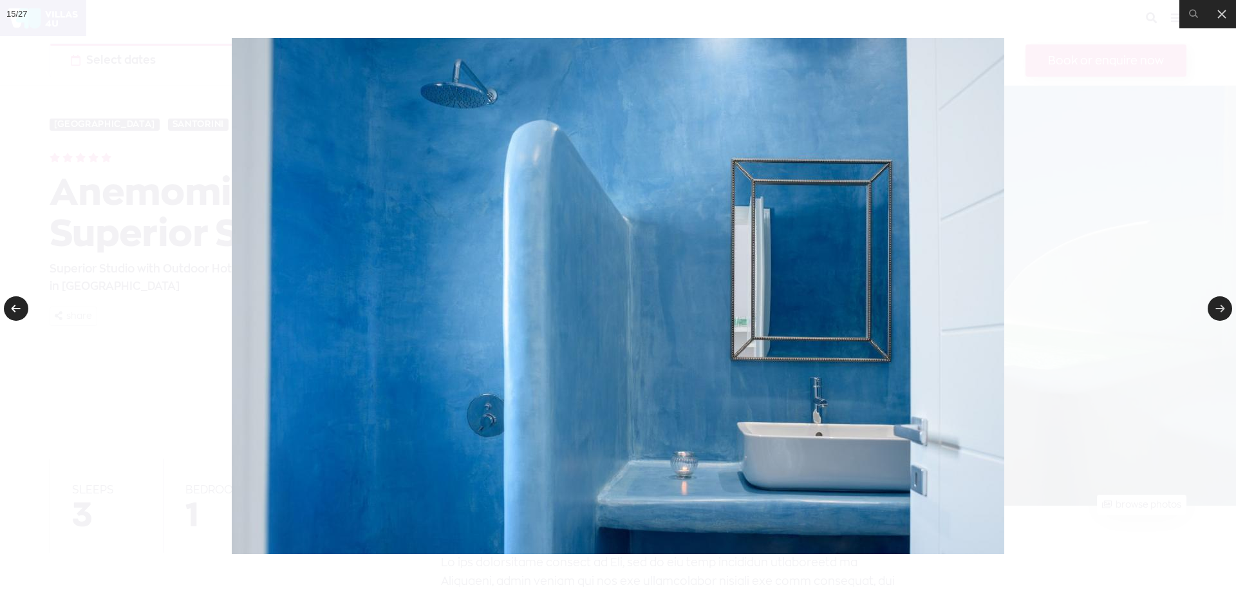
click at [17, 306] on link at bounding box center [16, 308] width 24 height 24
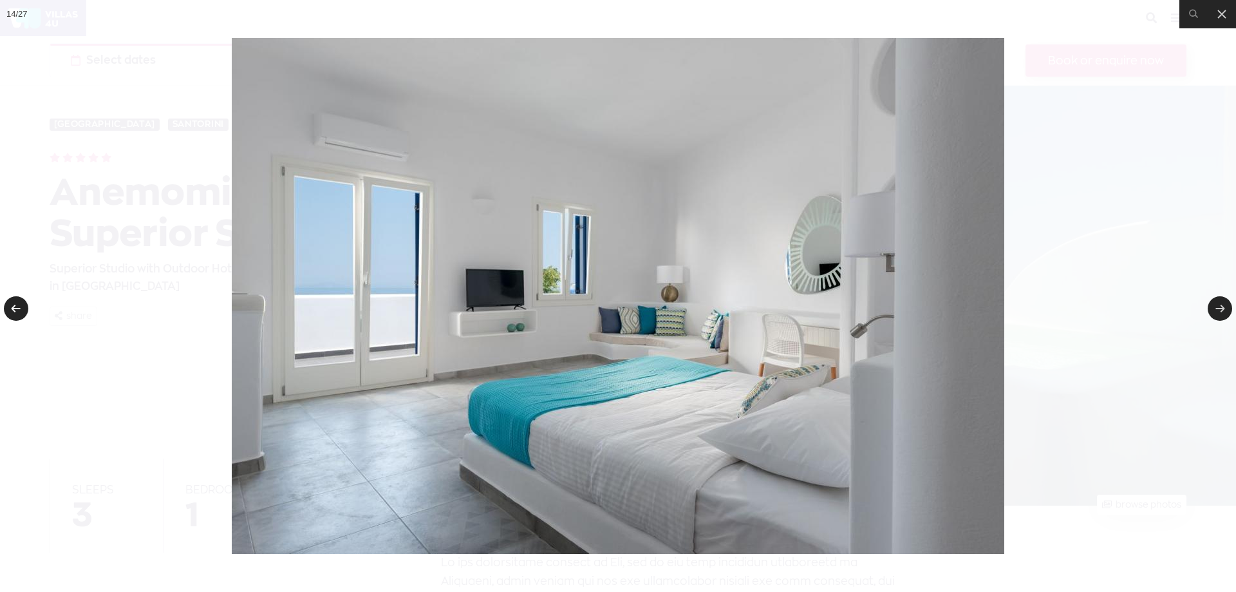
click at [17, 306] on link at bounding box center [16, 308] width 24 height 24
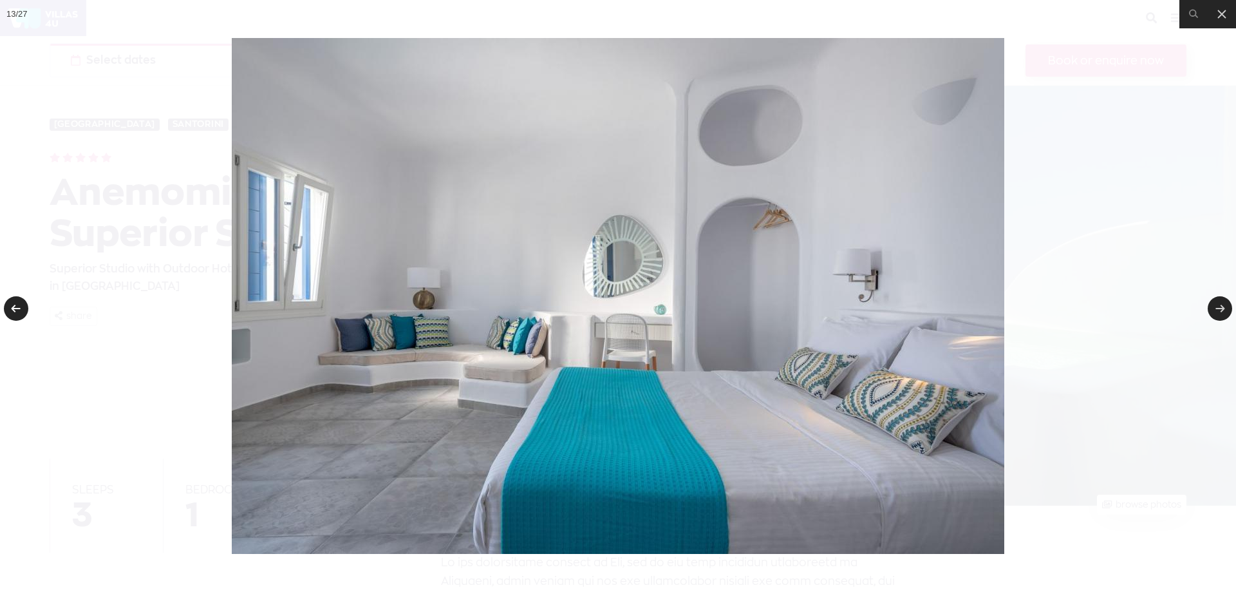
click at [17, 306] on link at bounding box center [16, 308] width 24 height 24
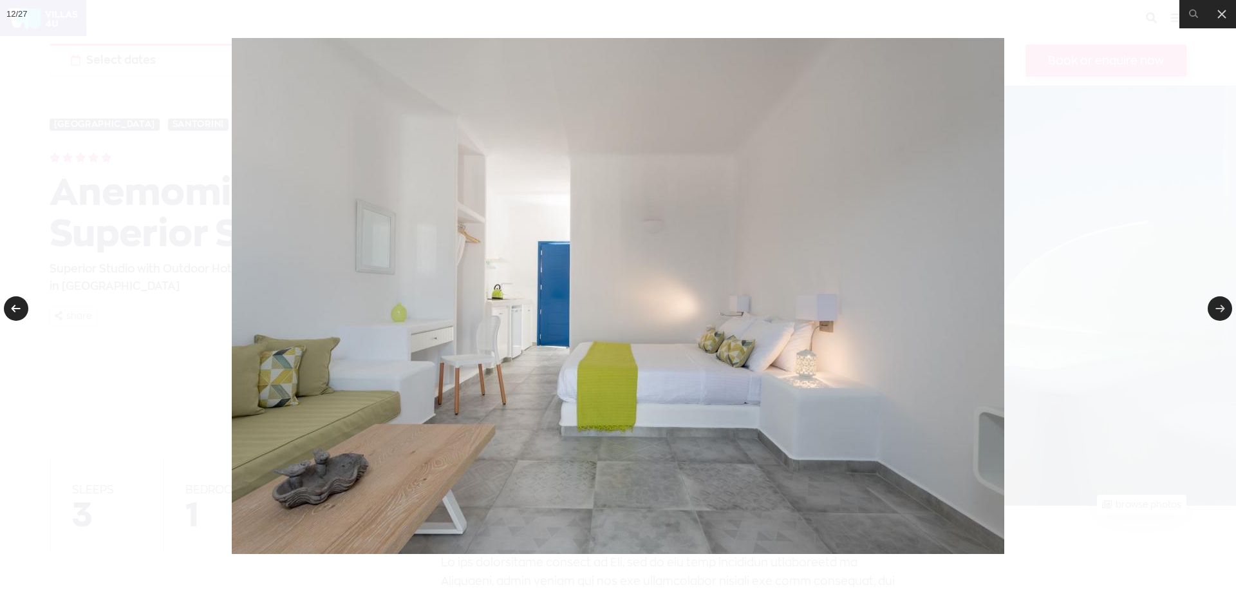
click at [17, 306] on link at bounding box center [16, 308] width 24 height 24
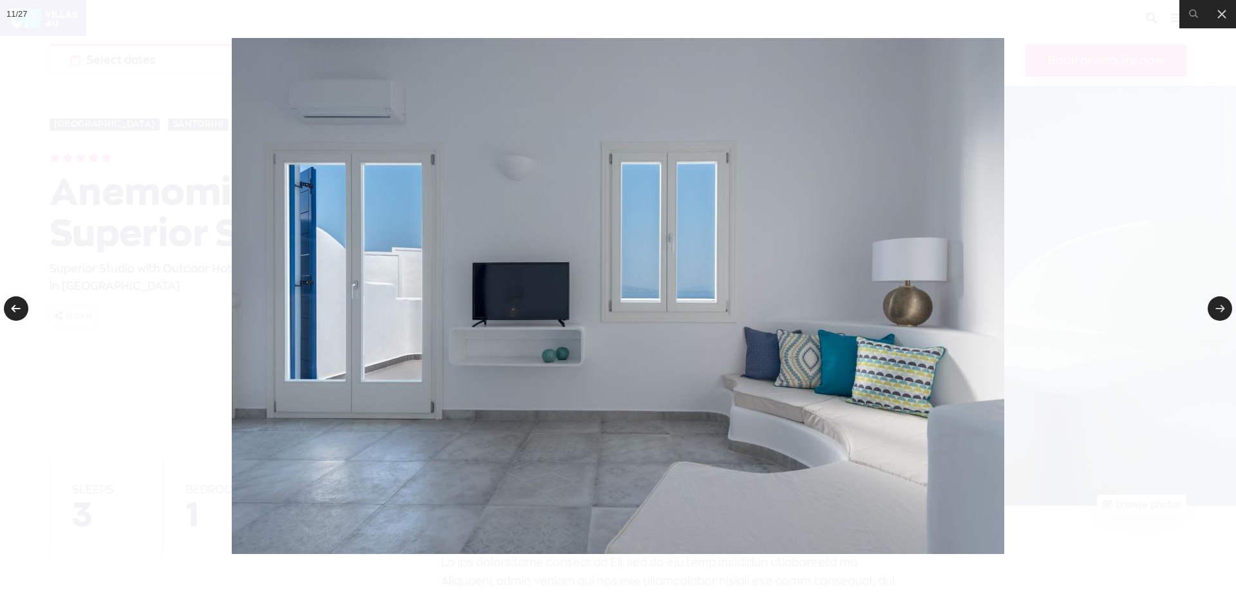
click at [17, 306] on link at bounding box center [16, 308] width 24 height 24
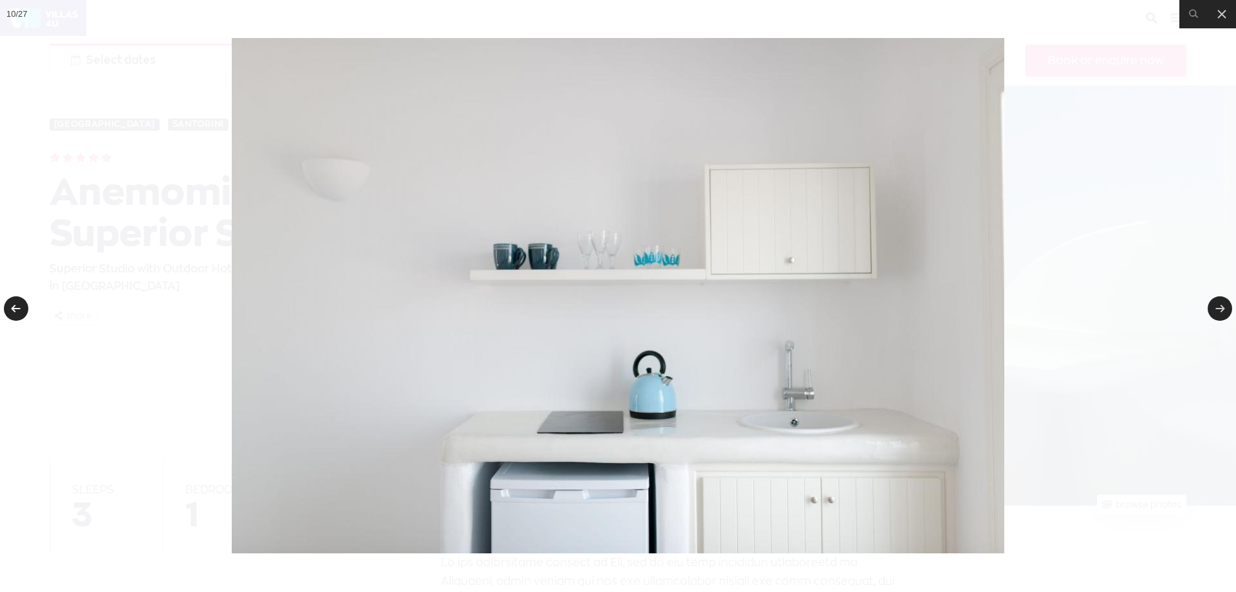
click at [17, 306] on link at bounding box center [16, 308] width 24 height 24
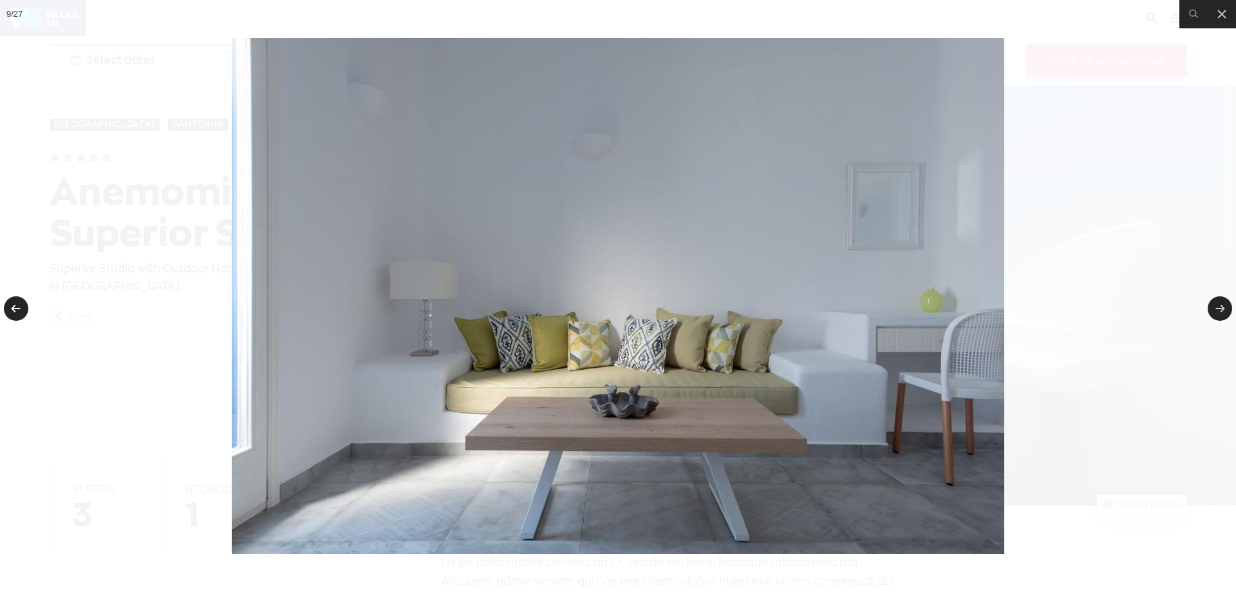
click at [17, 306] on link at bounding box center [16, 308] width 24 height 24
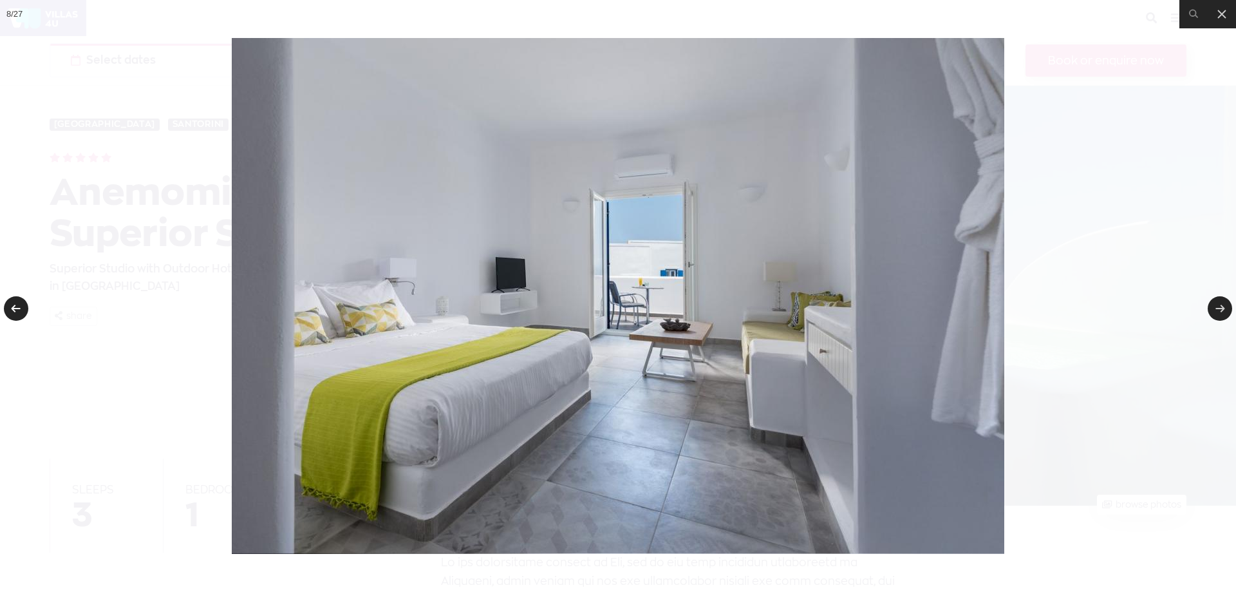
click at [17, 306] on link at bounding box center [16, 308] width 24 height 24
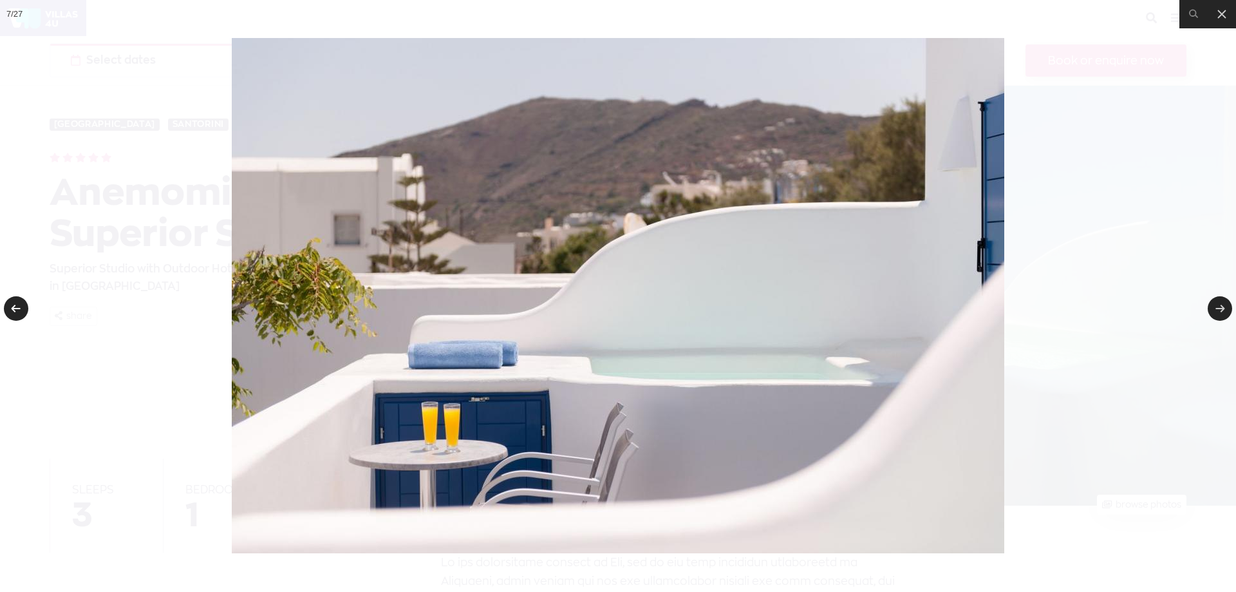
click at [12, 301] on link at bounding box center [16, 308] width 24 height 24
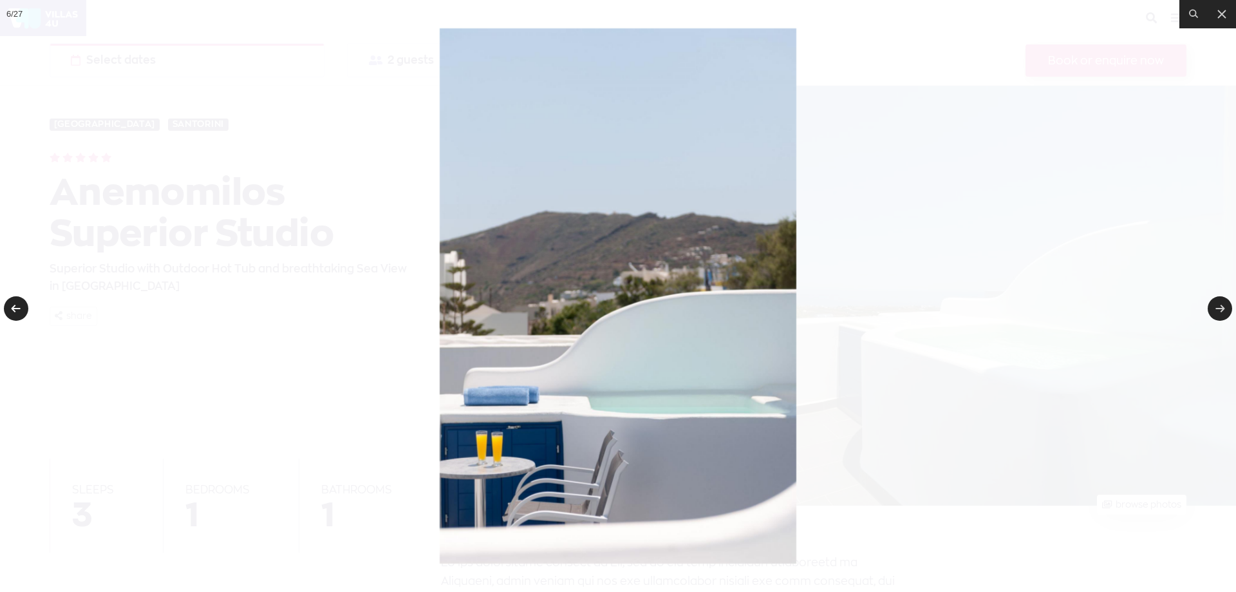
click at [20, 300] on link at bounding box center [16, 308] width 24 height 24
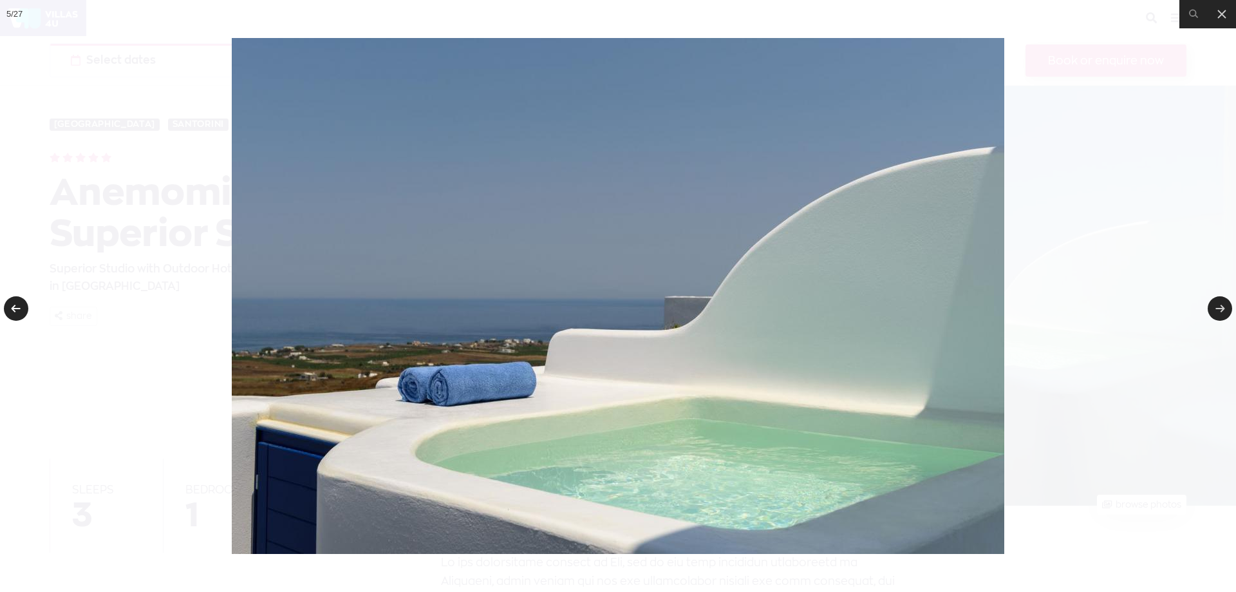
click at [20, 300] on link at bounding box center [16, 308] width 24 height 24
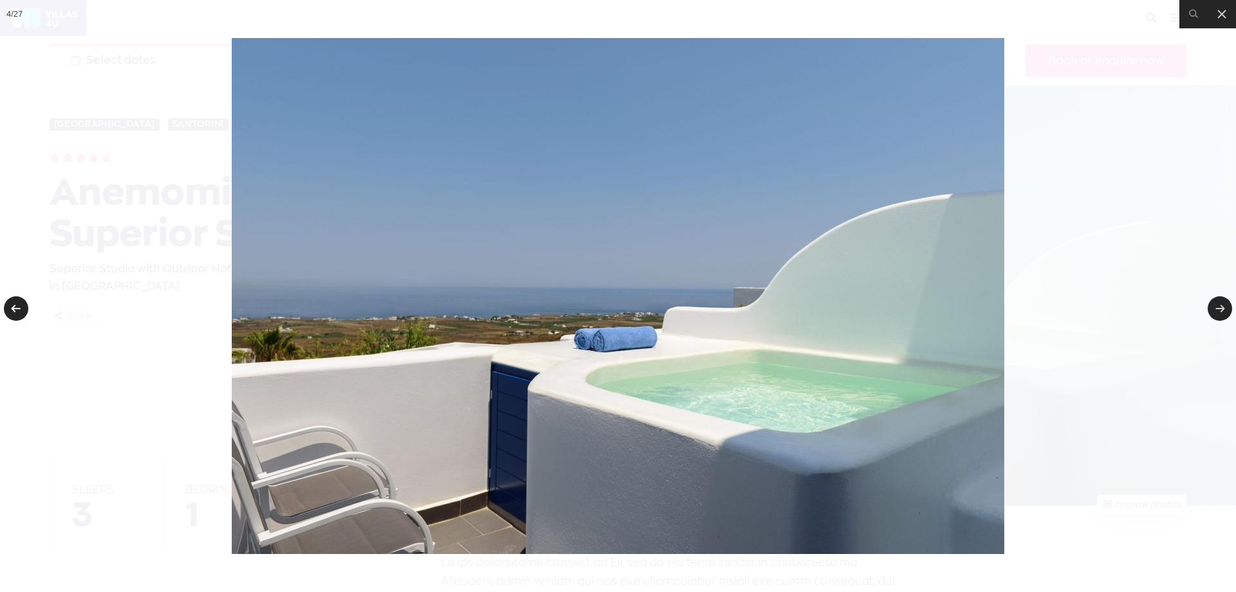
click at [20, 300] on link at bounding box center [16, 308] width 24 height 24
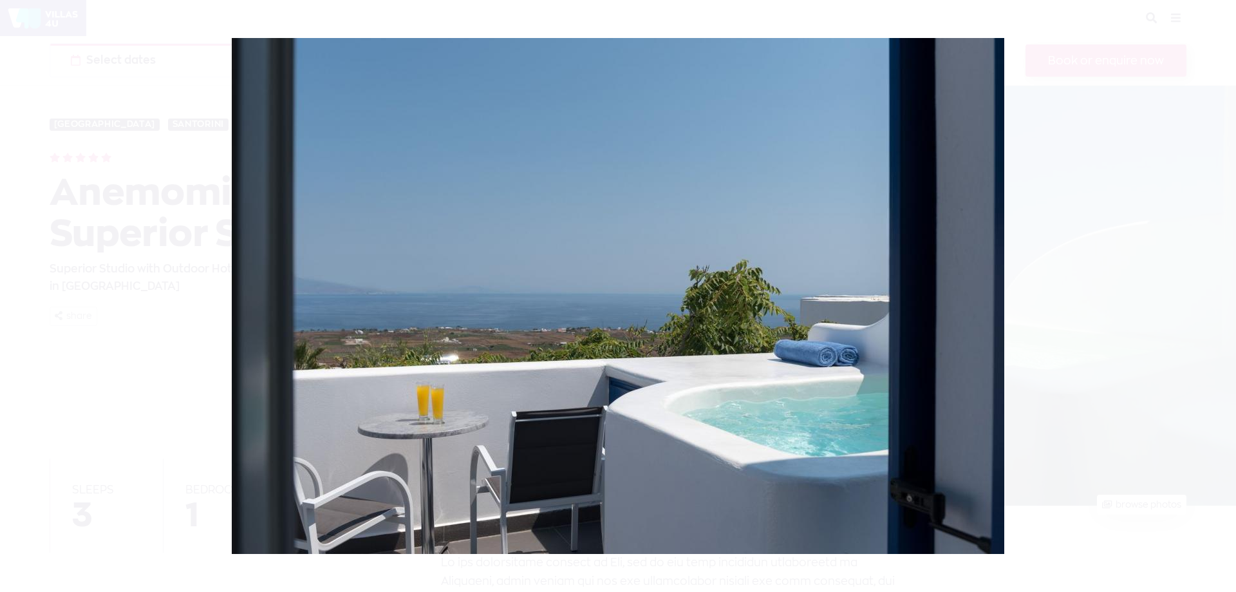
click at [20, 300] on div at bounding box center [618, 296] width 1236 height 592
